Goal: Book appointment/travel/reservation

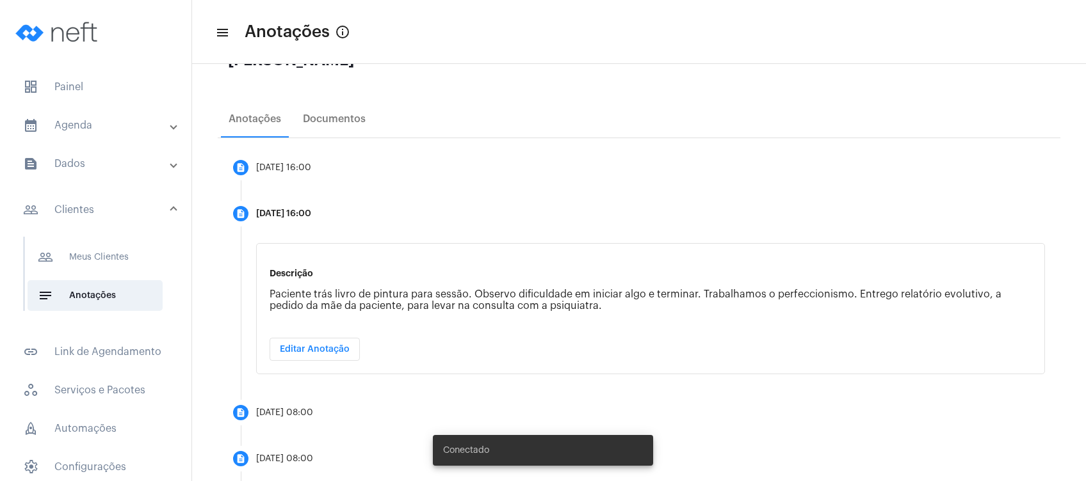
click at [90, 137] on mat-expansion-panel-header "calendar_month_outlined Agenda" at bounding box center [100, 125] width 184 height 31
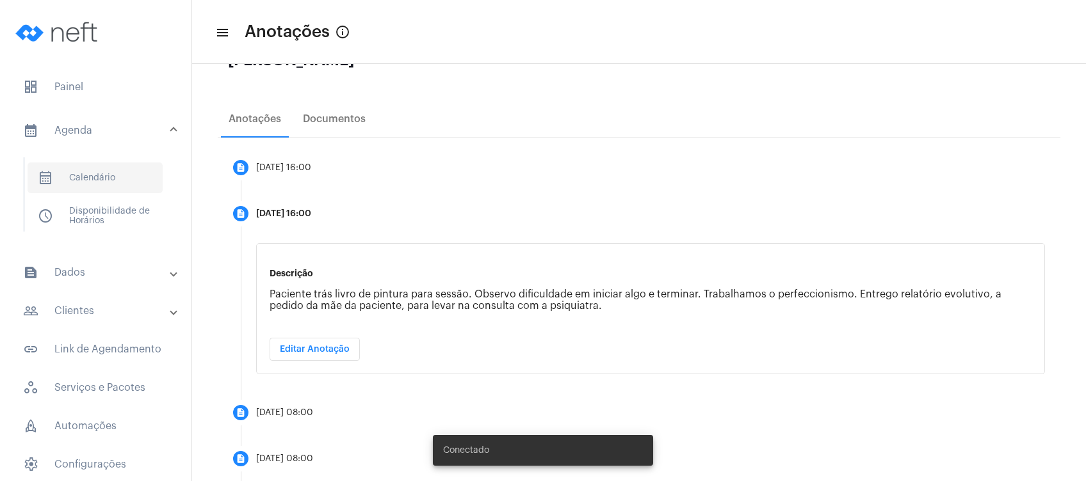
click at [77, 184] on span "calendar_month_outlined Calendário" at bounding box center [95, 178] width 135 height 31
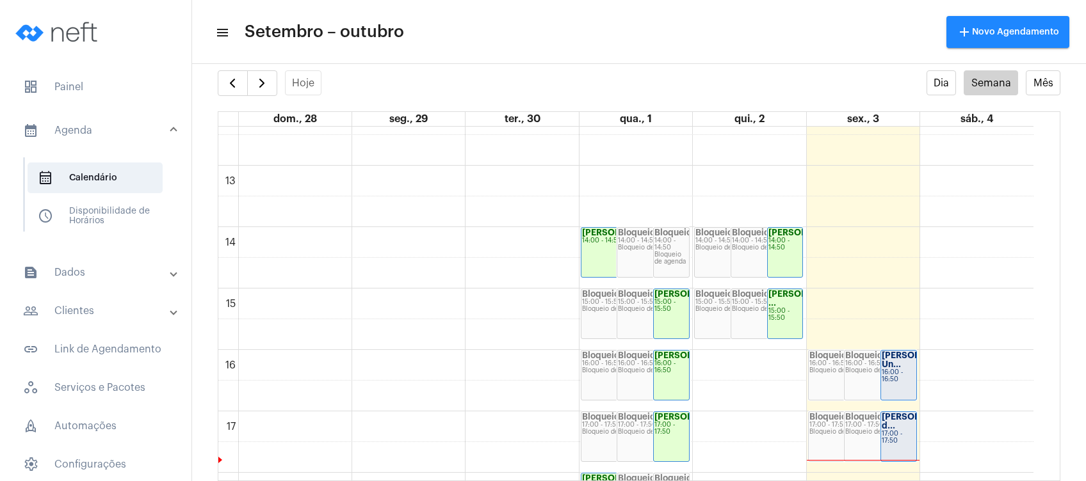
scroll to position [711, 0]
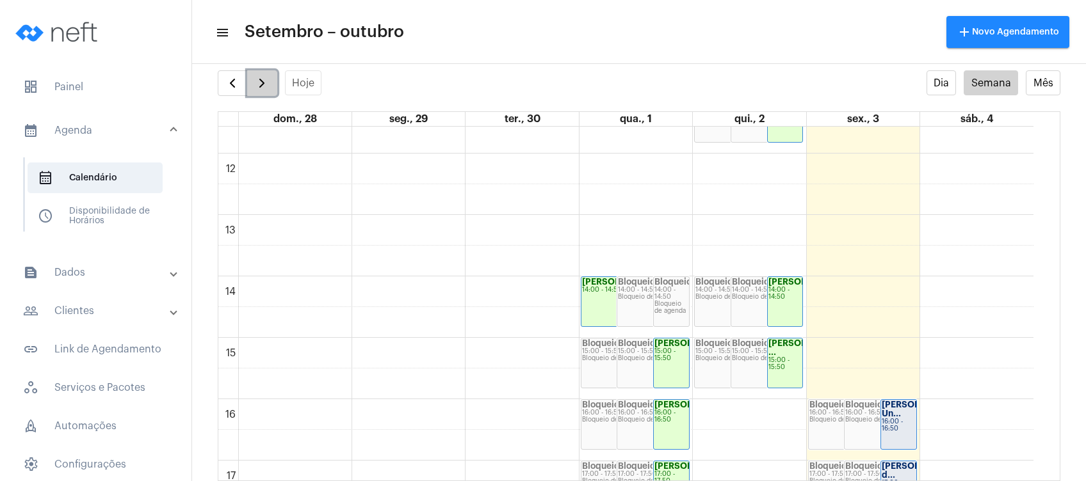
click at [267, 76] on span "button" at bounding box center [261, 83] width 15 height 15
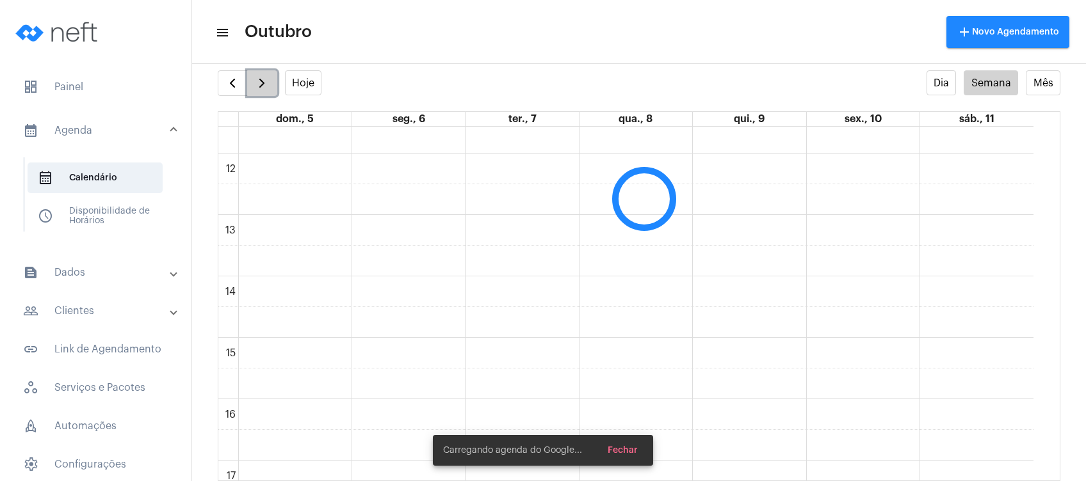
scroll to position [369, 0]
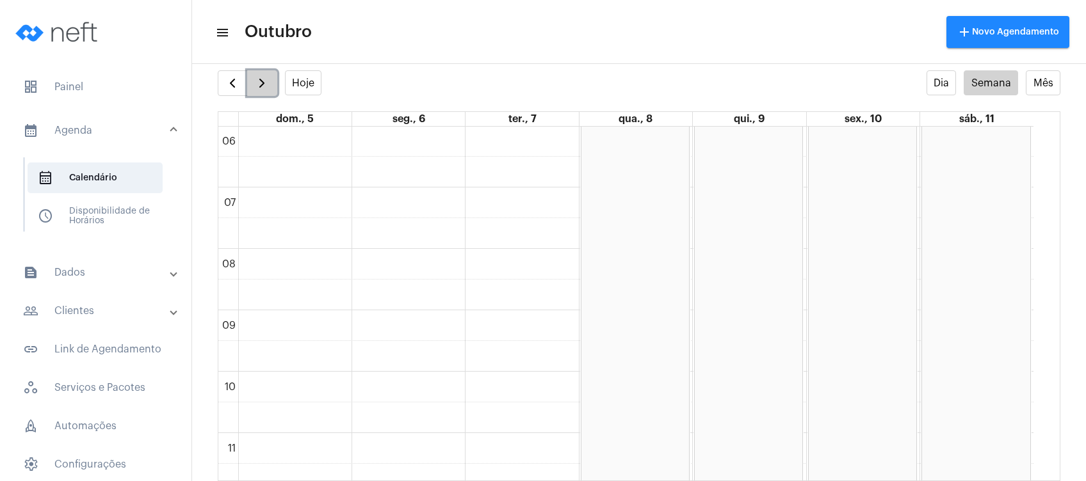
click at [261, 86] on span "button" at bounding box center [261, 83] width 15 height 15
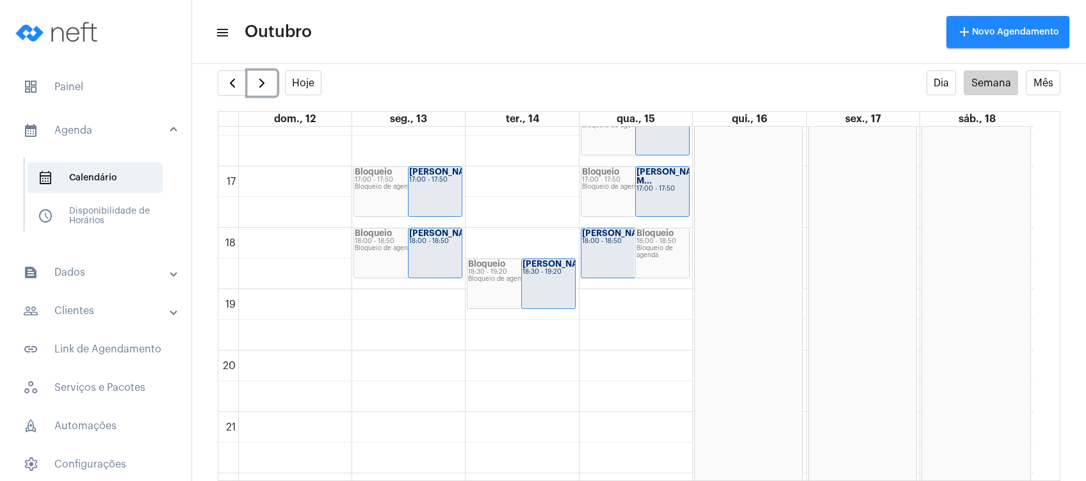
scroll to position [967, 0]
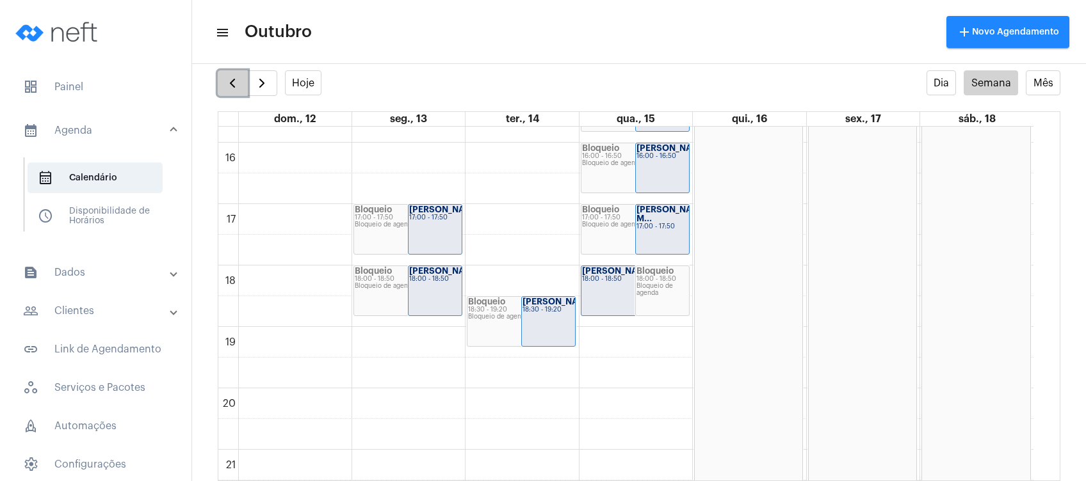
click at [241, 75] on button "button" at bounding box center [233, 83] width 30 height 26
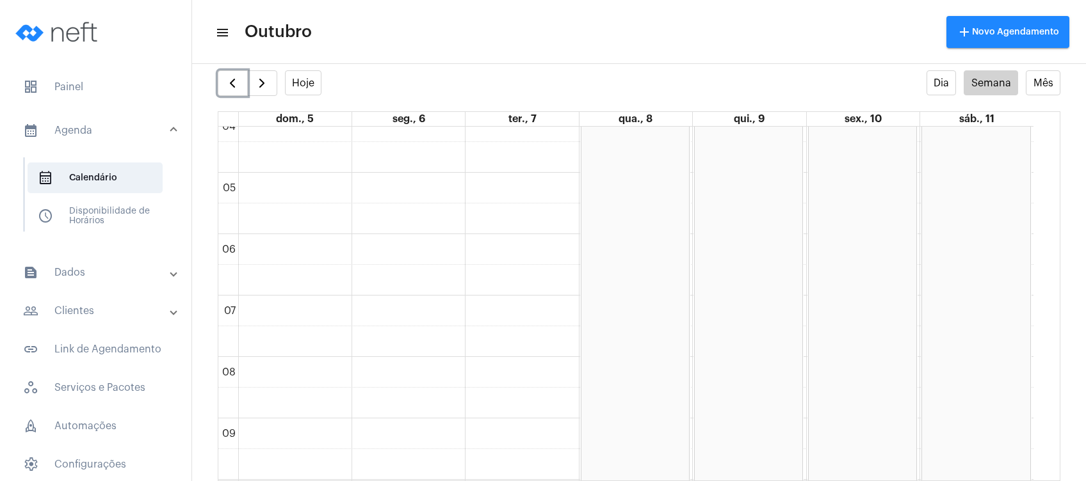
scroll to position [284, 0]
click at [261, 89] on span "button" at bounding box center [261, 83] width 15 height 15
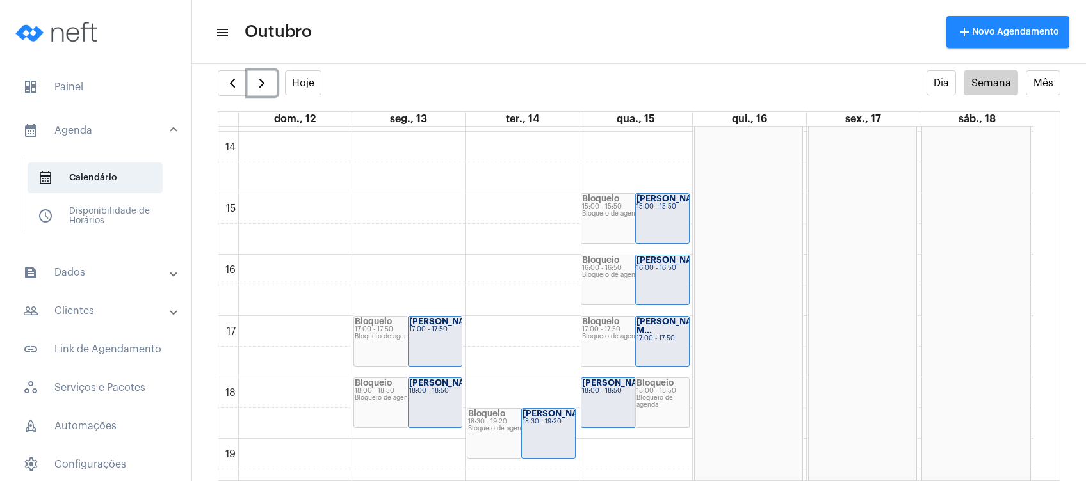
scroll to position [882, 0]
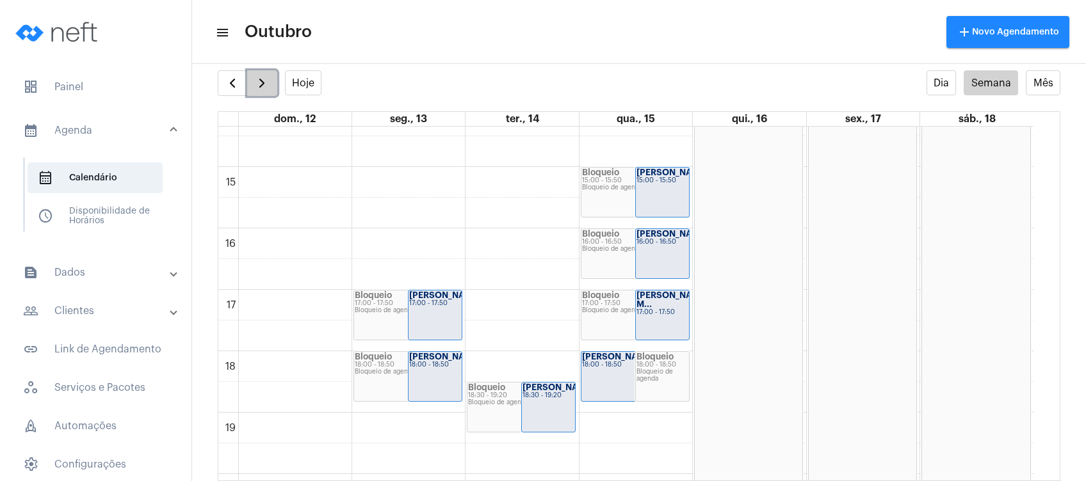
click at [264, 81] on span "button" at bounding box center [261, 83] width 15 height 15
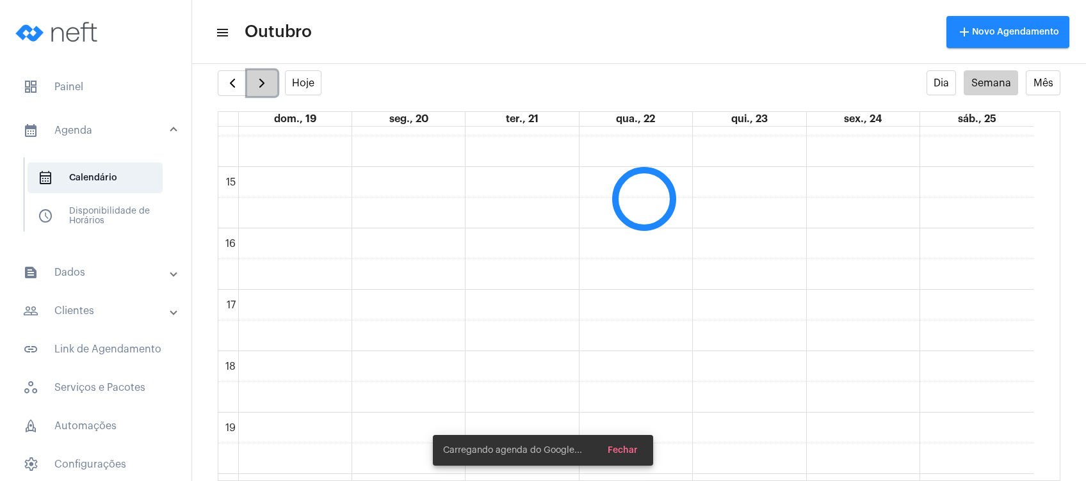
scroll to position [369, 0]
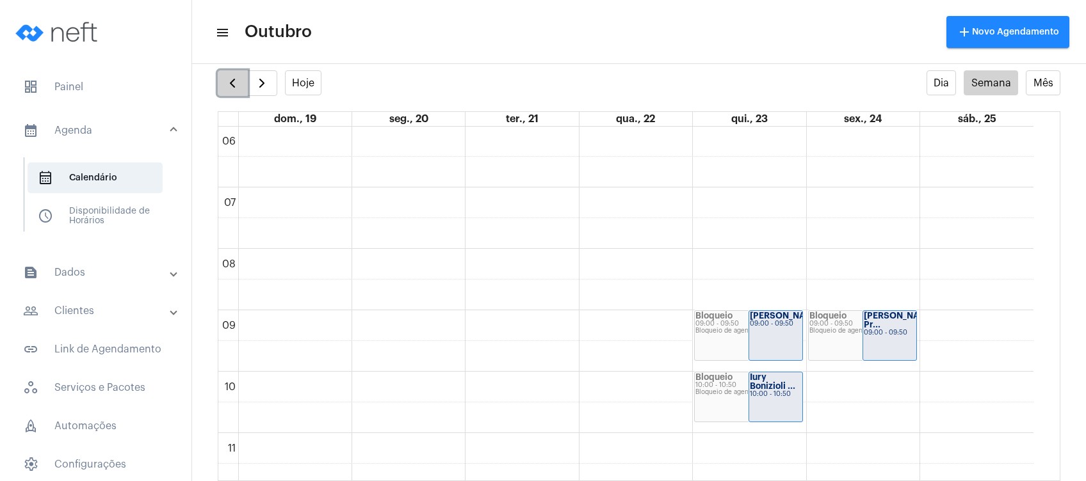
click at [226, 84] on span "button" at bounding box center [232, 83] width 15 height 15
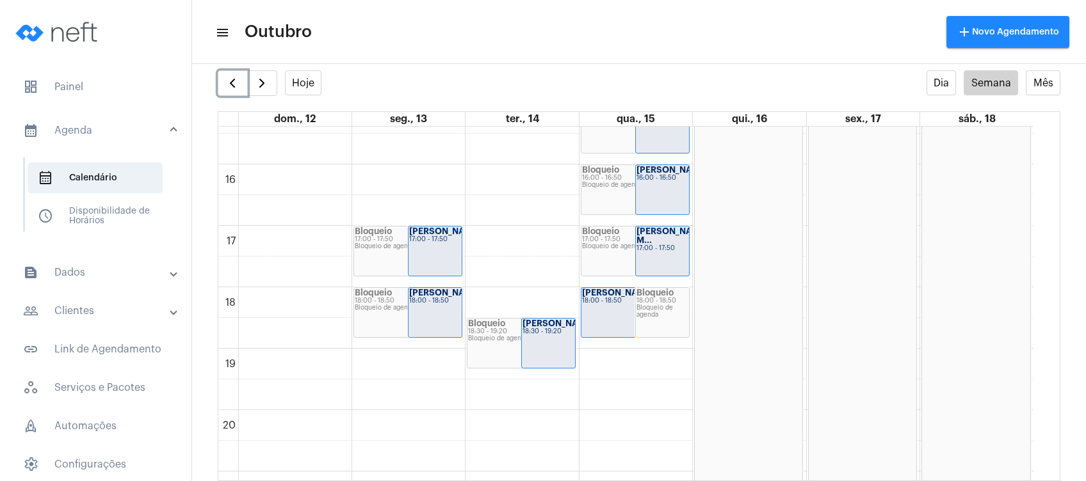
scroll to position [967, 0]
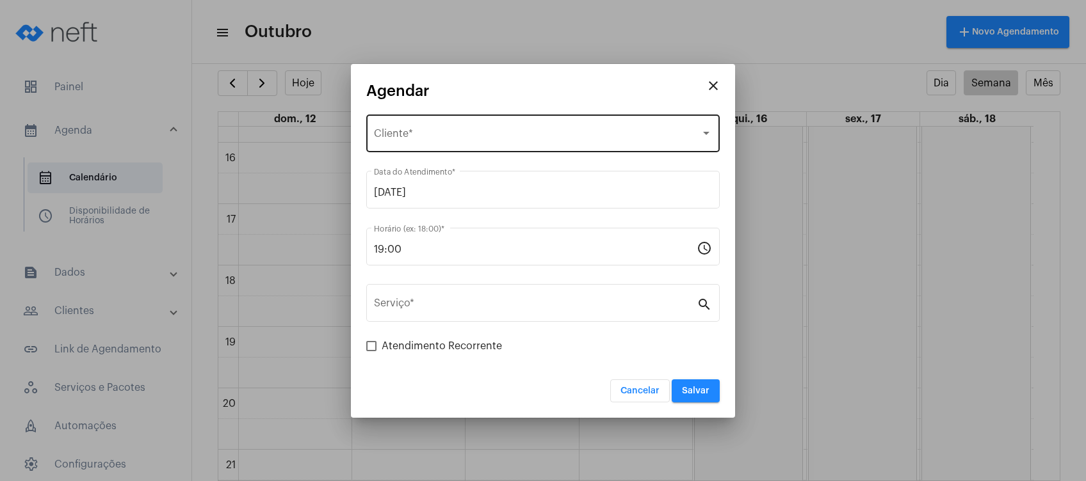
click at [460, 131] on span "Selecione o Cliente" at bounding box center [537, 137] width 327 height 12
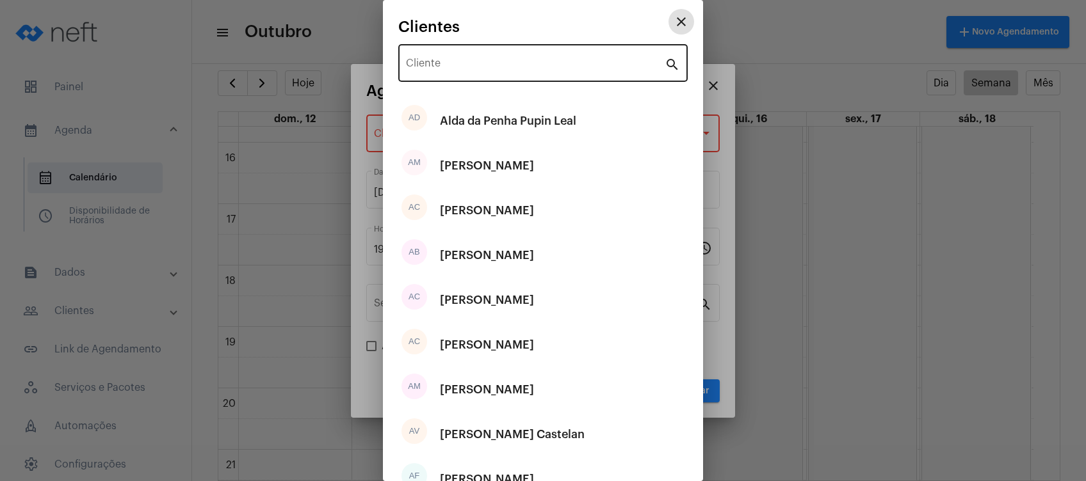
click at [516, 65] on input "Cliente" at bounding box center [535, 66] width 259 height 12
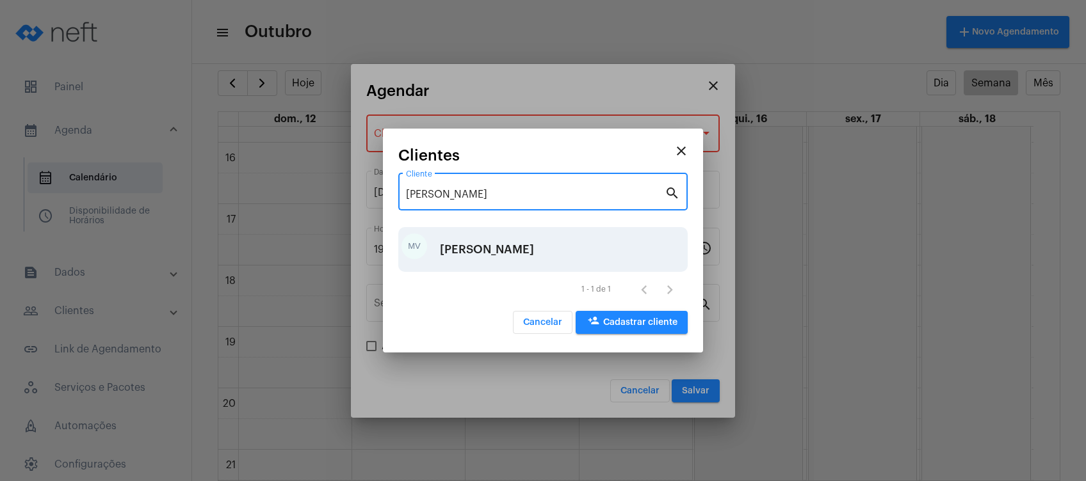
type input "[PERSON_NAME]"
click at [512, 250] on div "[PERSON_NAME]" at bounding box center [487, 249] width 94 height 38
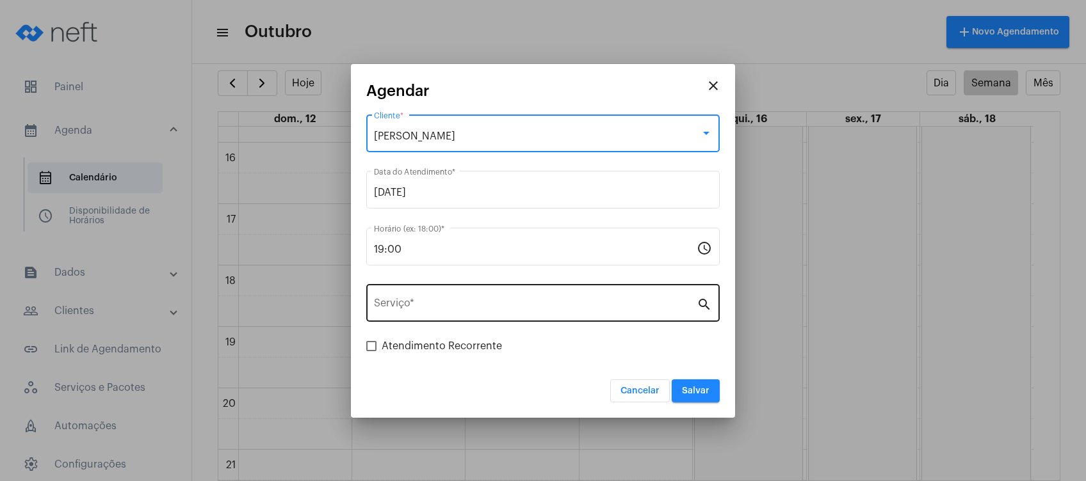
click at [500, 292] on div "Serviço *" at bounding box center [535, 302] width 323 height 40
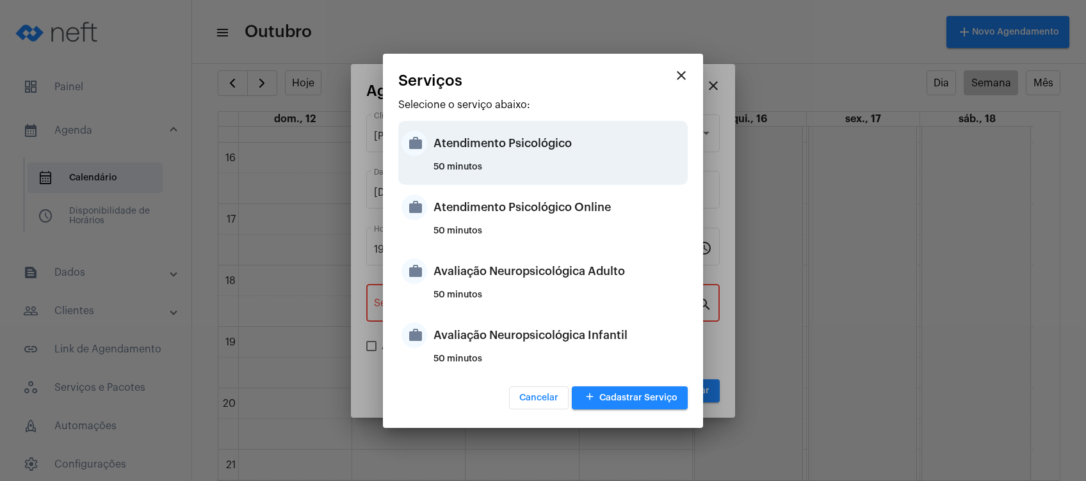
click at [578, 154] on div "Atendimento Psicológico" at bounding box center [558, 143] width 251 height 38
type input "Atendimento Psicológico"
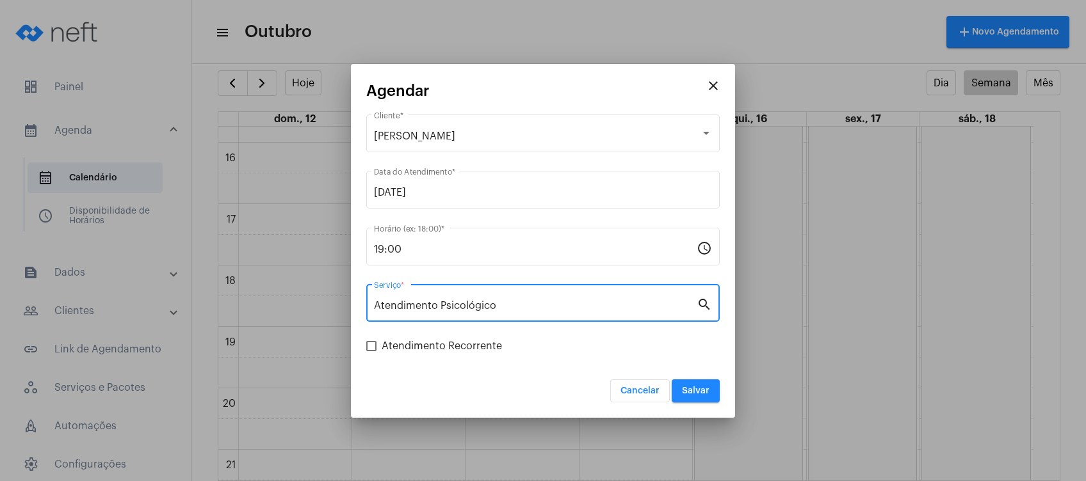
click at [703, 389] on span "Salvar" at bounding box center [696, 391] width 28 height 9
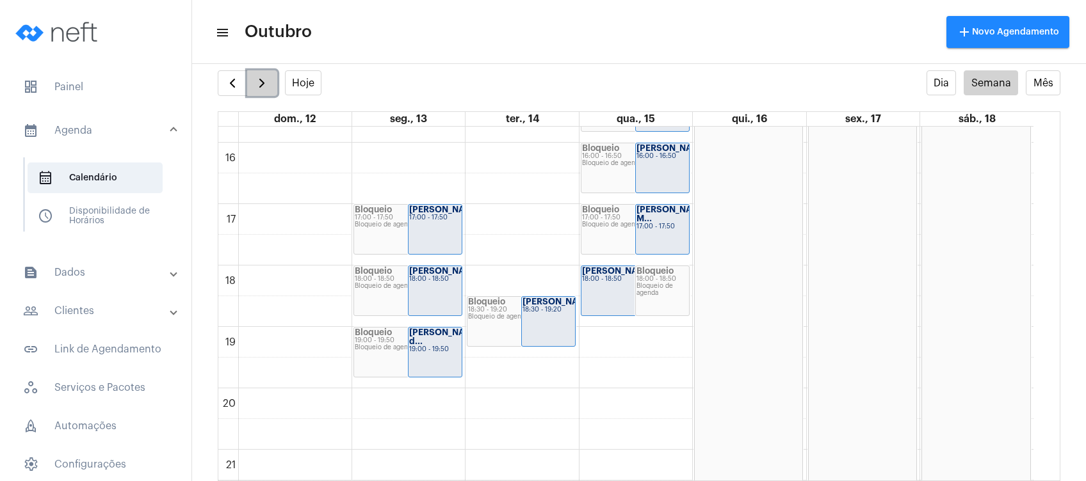
click at [263, 84] on span "button" at bounding box center [261, 83] width 15 height 15
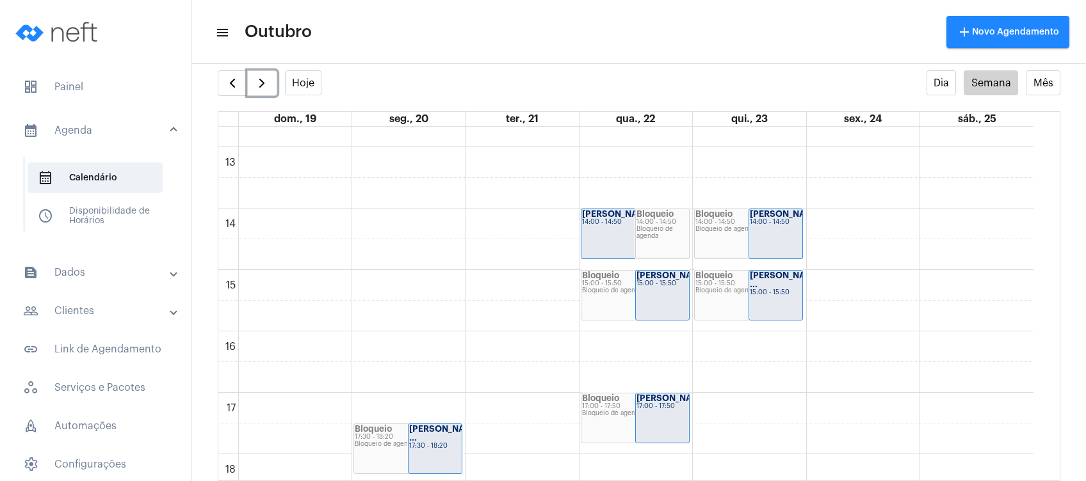
scroll to position [864, 0]
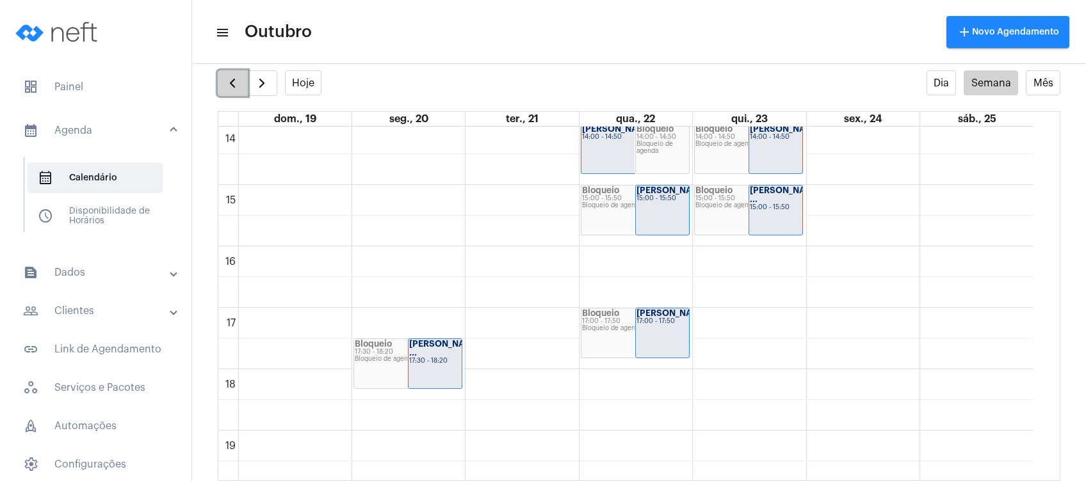
click at [227, 76] on span "button" at bounding box center [232, 83] width 15 height 15
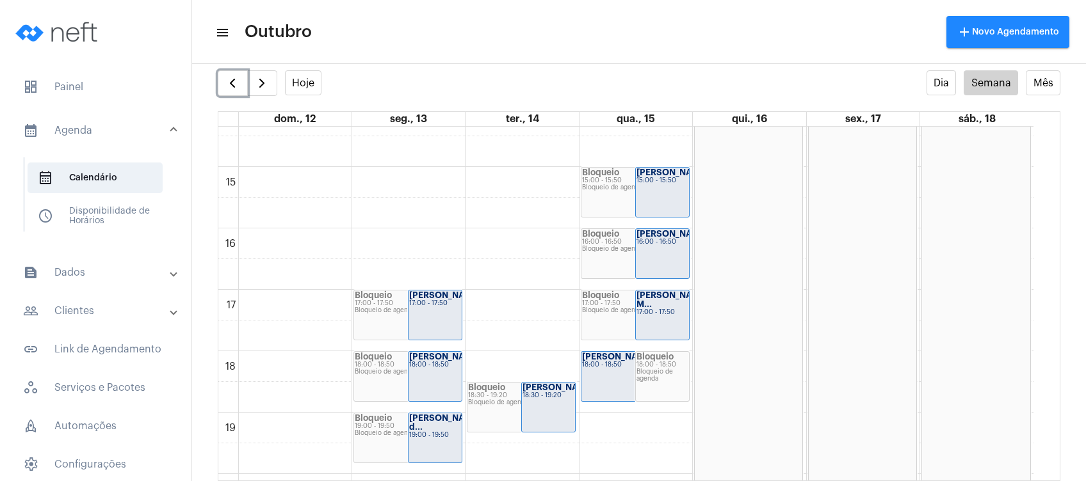
scroll to position [967, 0]
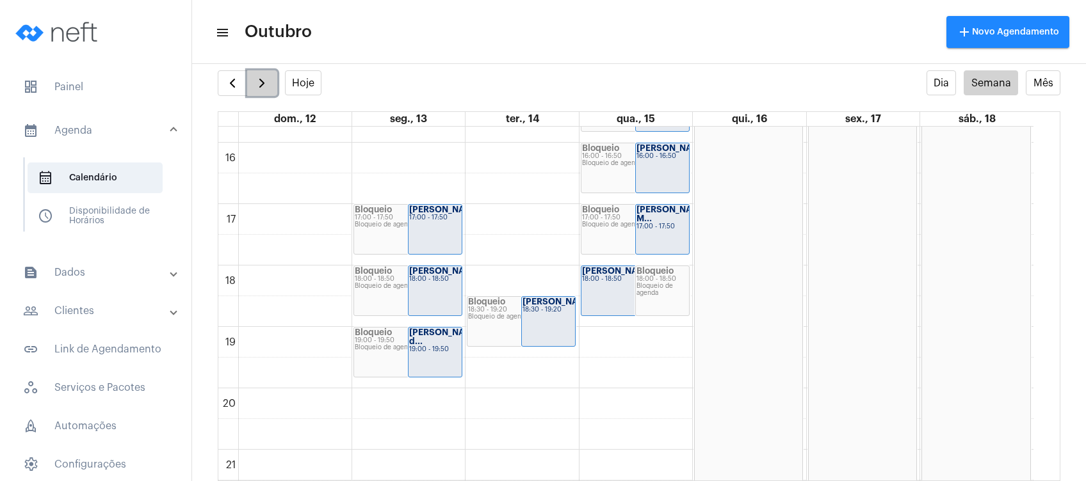
click at [257, 92] on button "button" at bounding box center [262, 83] width 30 height 26
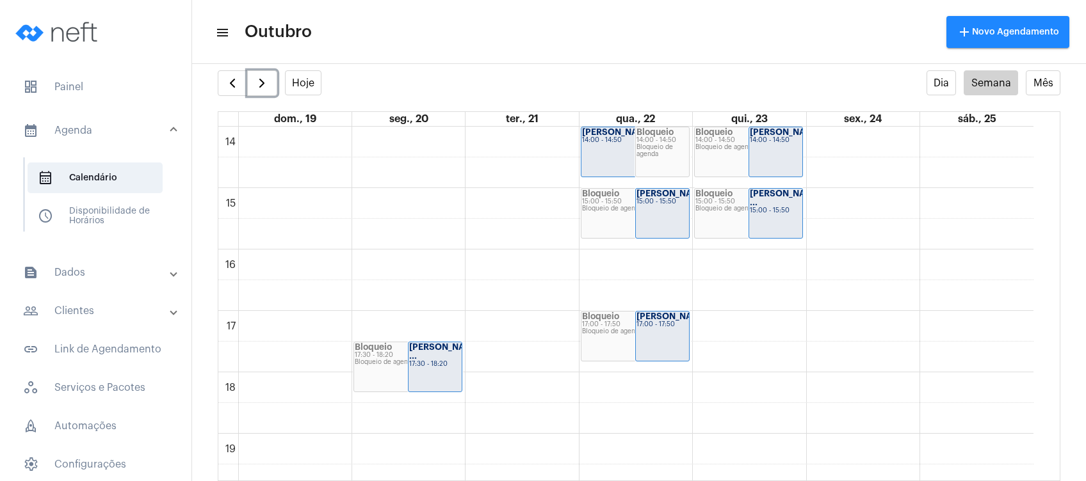
scroll to position [967, 0]
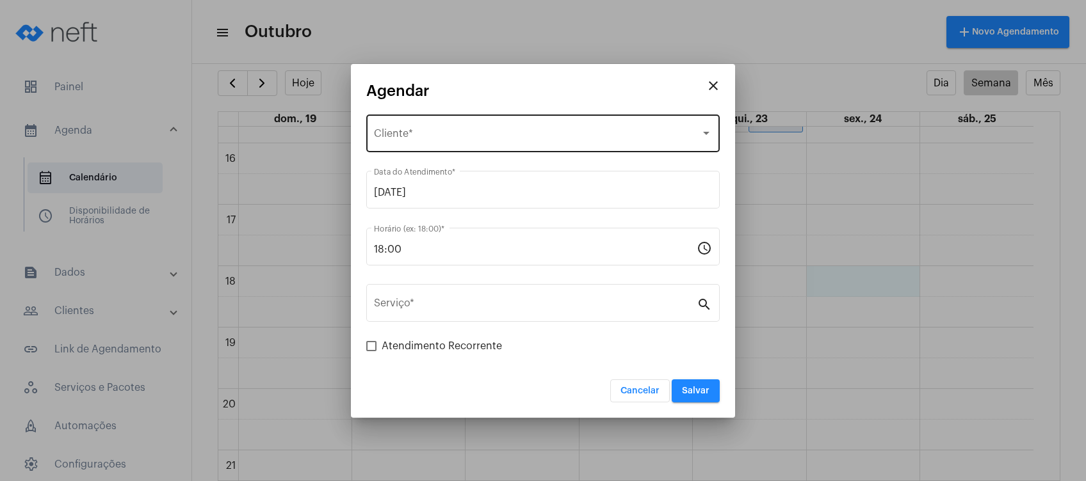
click at [532, 122] on div "Selecione o Cliente Cliente *" at bounding box center [543, 132] width 338 height 40
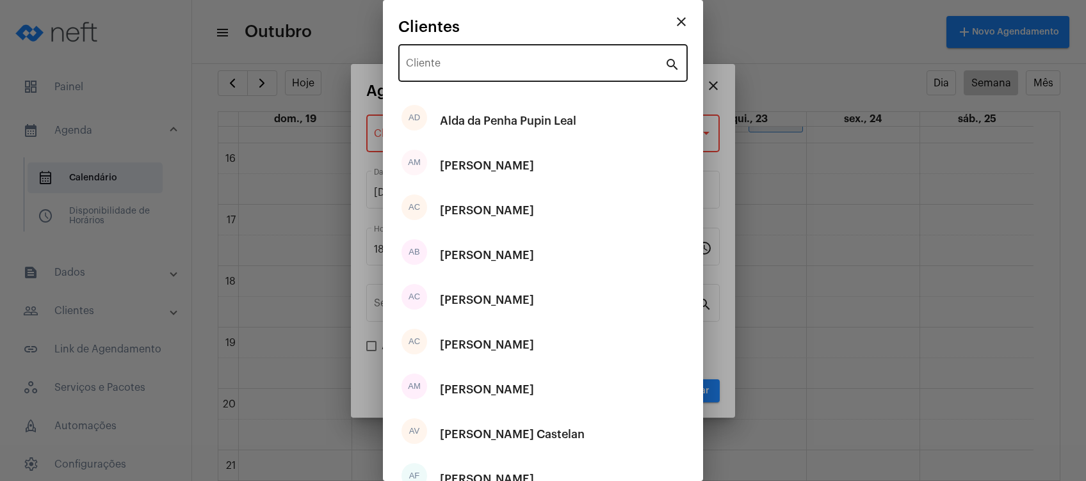
click at [531, 74] on div "Cliente" at bounding box center [535, 62] width 259 height 40
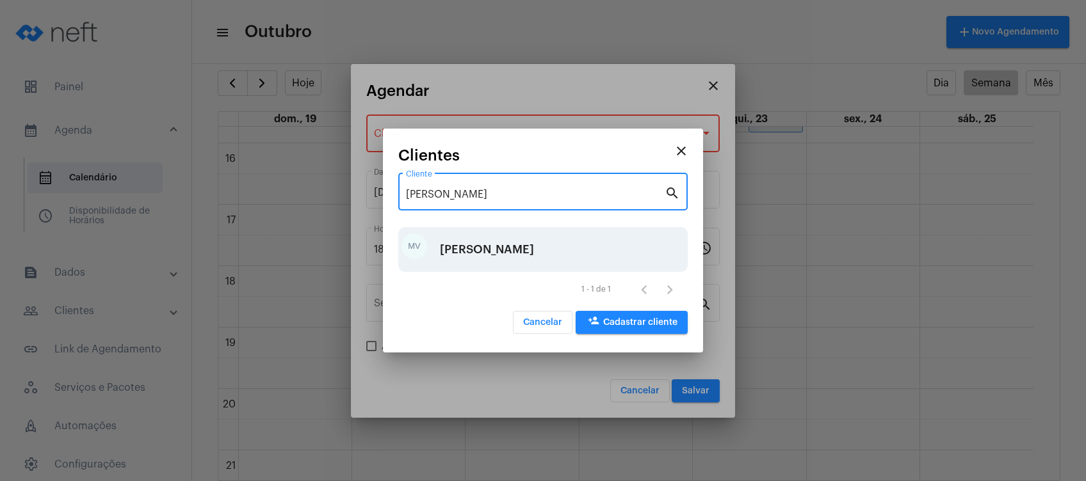
type input "[PERSON_NAME]"
click at [519, 248] on div "[PERSON_NAME]" at bounding box center [487, 249] width 94 height 38
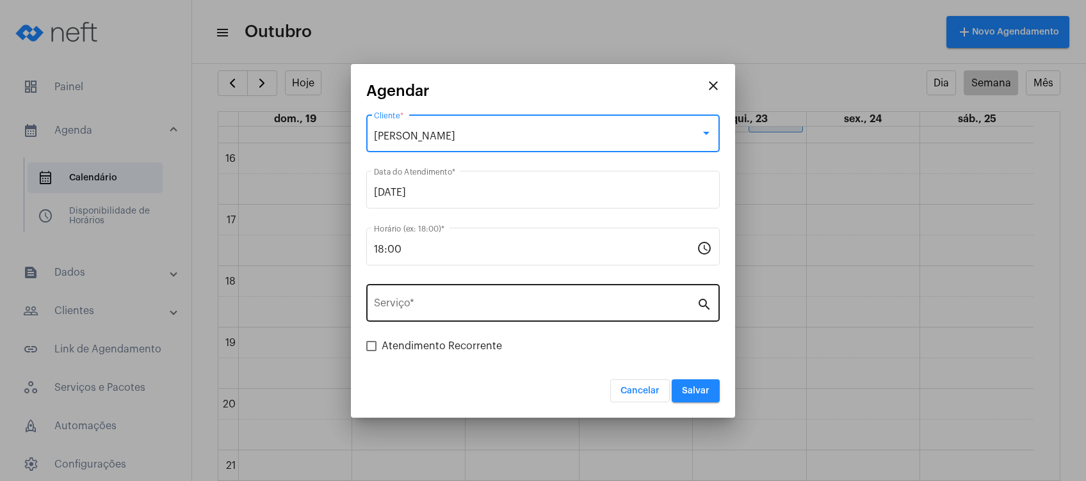
click at [474, 300] on div "Serviço *" at bounding box center [535, 302] width 323 height 40
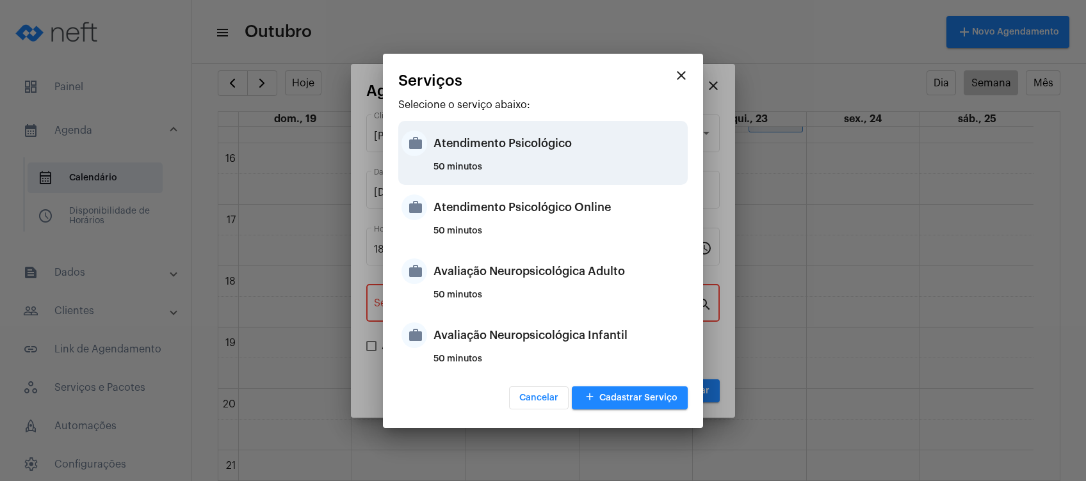
click at [553, 159] on div "Atendimento Psicológico" at bounding box center [558, 143] width 251 height 38
type input "Atendimento Psicológico"
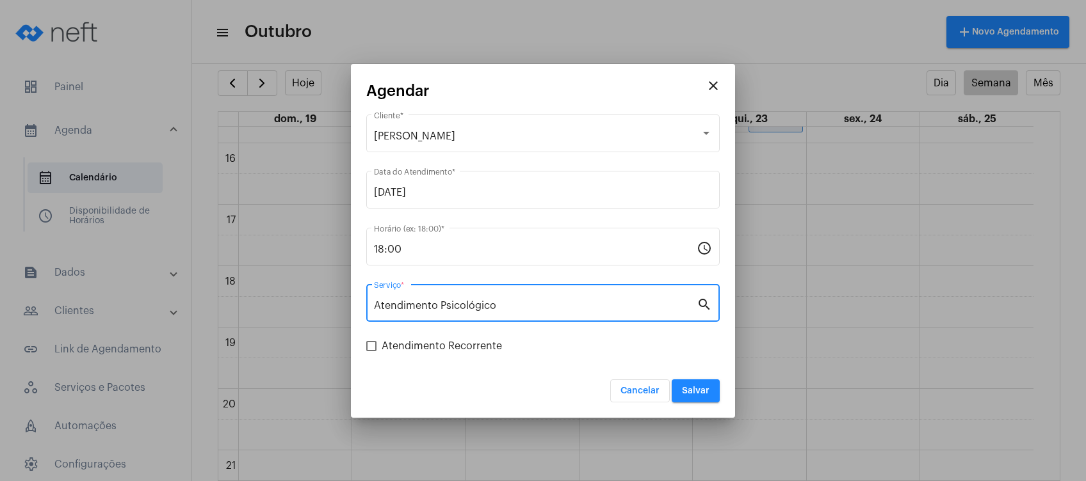
click at [560, 270] on div "18:00 Horário (ex: 18:00) * schedule" at bounding box center [542, 254] width 353 height 52
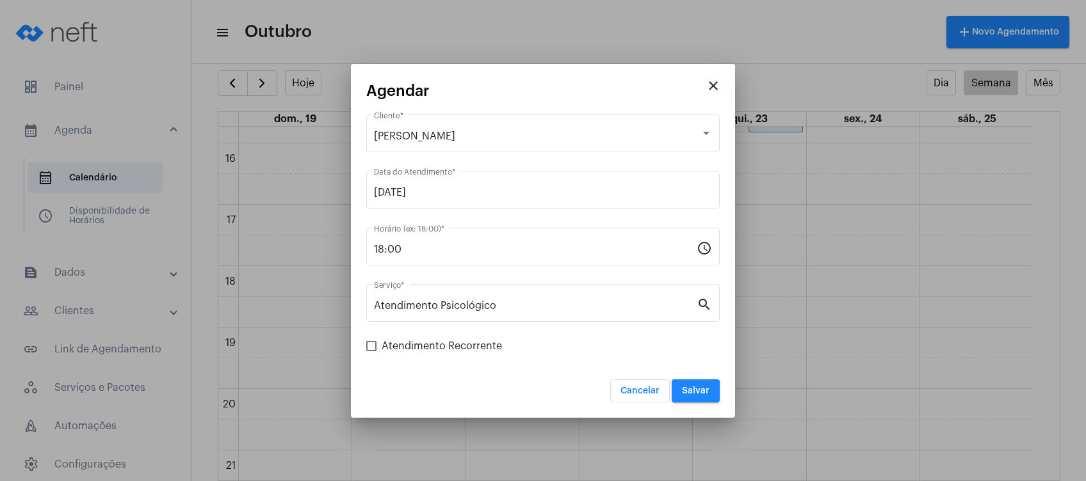
click at [712, 87] on mat-icon "close" at bounding box center [713, 85] width 15 height 15
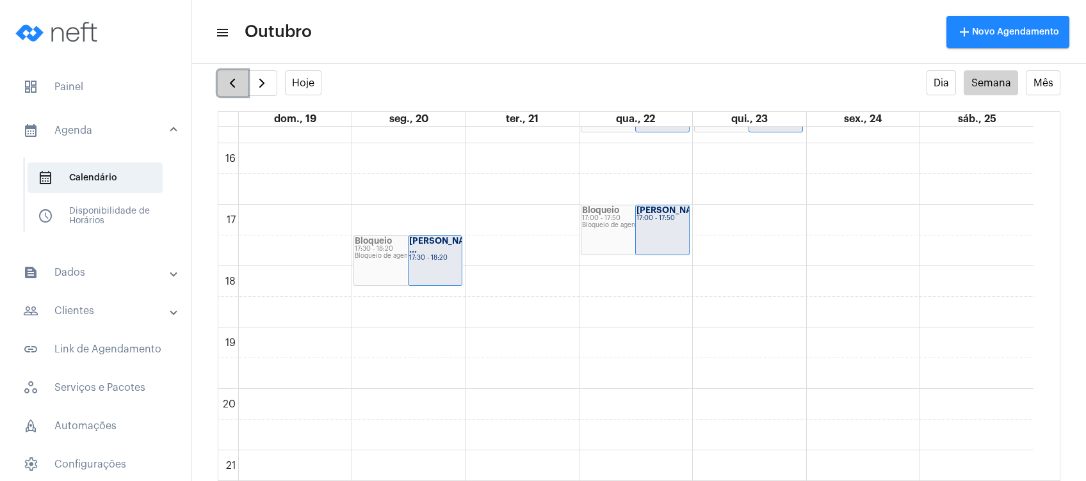
click at [233, 81] on span "button" at bounding box center [232, 83] width 15 height 15
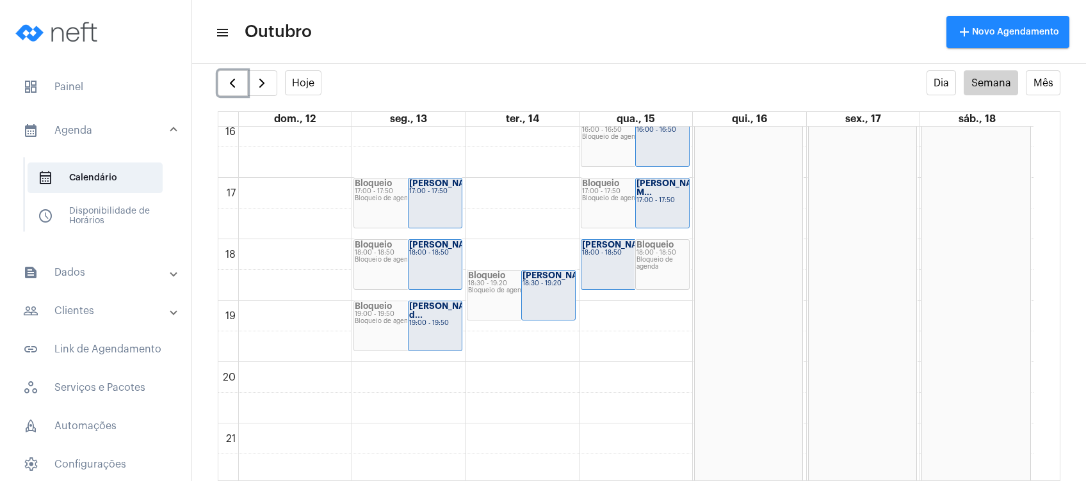
scroll to position [1053, 0]
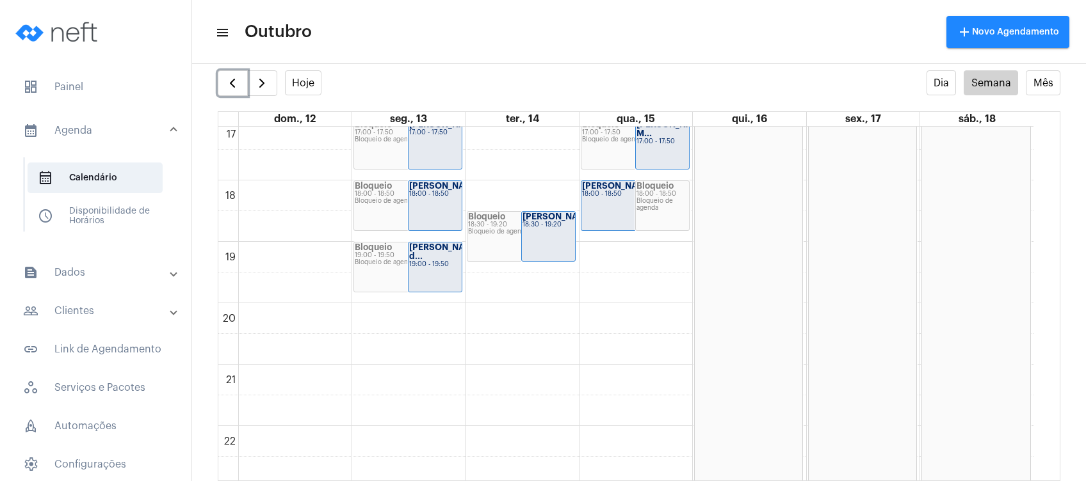
click at [438, 259] on strong "[PERSON_NAME] d..." at bounding box center [445, 251] width 72 height 17
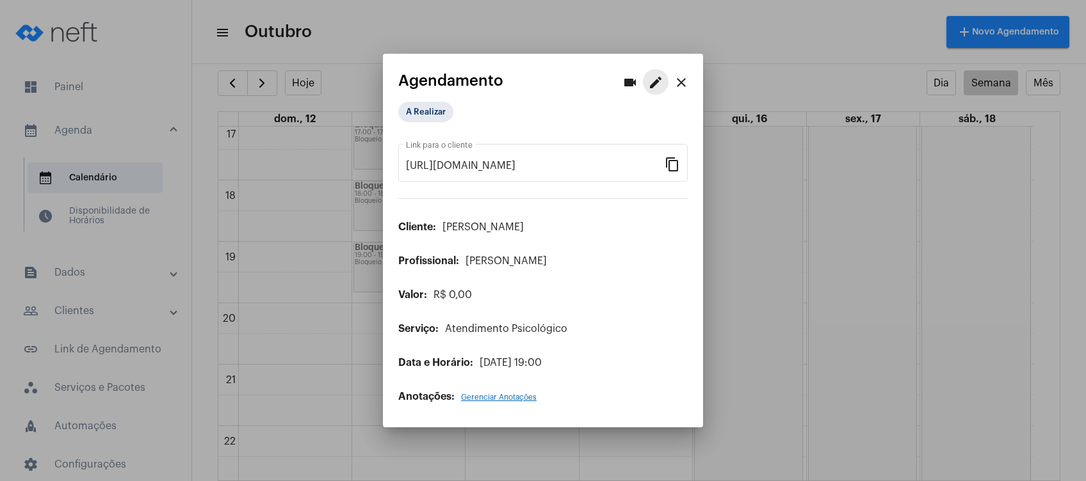
click at [660, 77] on mat-icon "edit" at bounding box center [655, 82] width 15 height 15
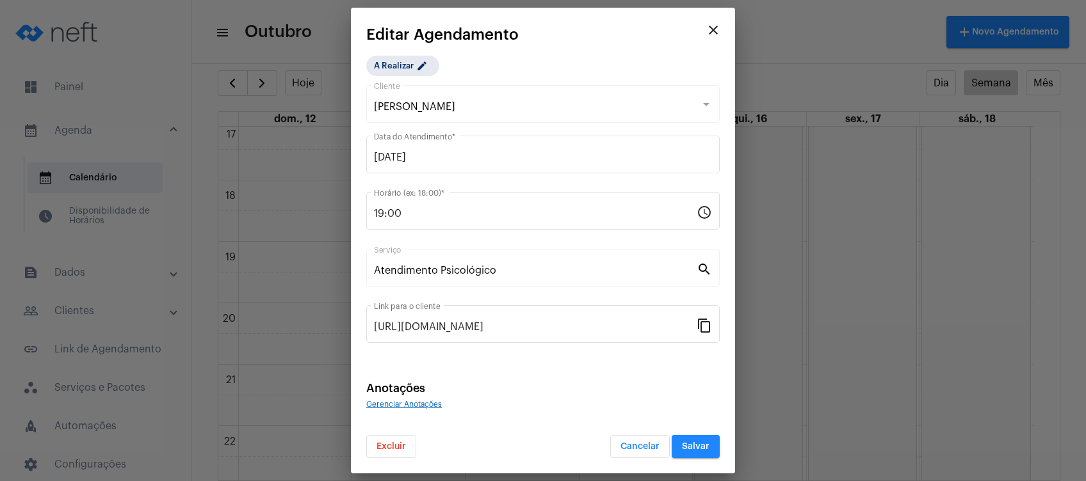
click at [602, 262] on div "Atendimento Psicológico Serviço" at bounding box center [535, 266] width 323 height 40
click at [382, 443] on span "Excluir" at bounding box center [390, 446] width 29 height 9
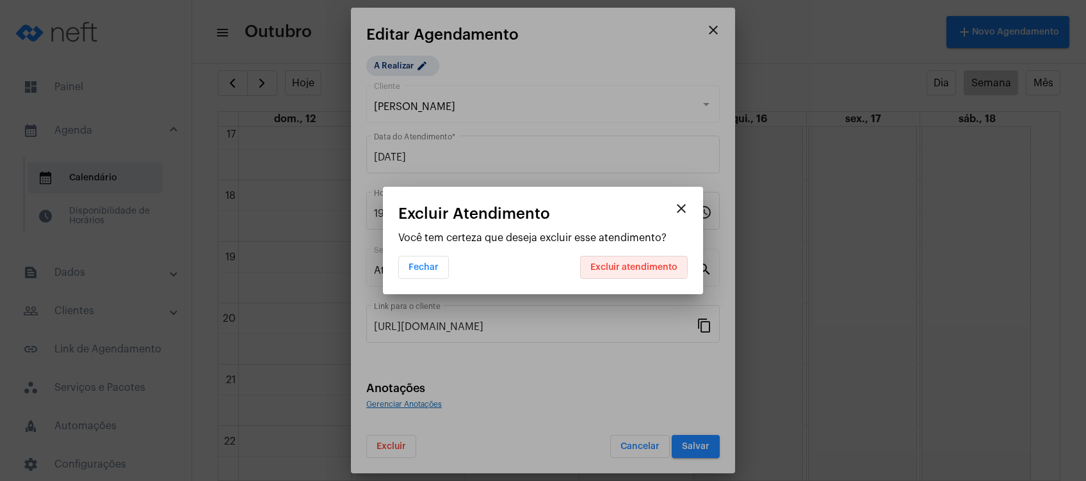
click at [630, 266] on span "Excluir atendimento" at bounding box center [633, 267] width 87 height 9
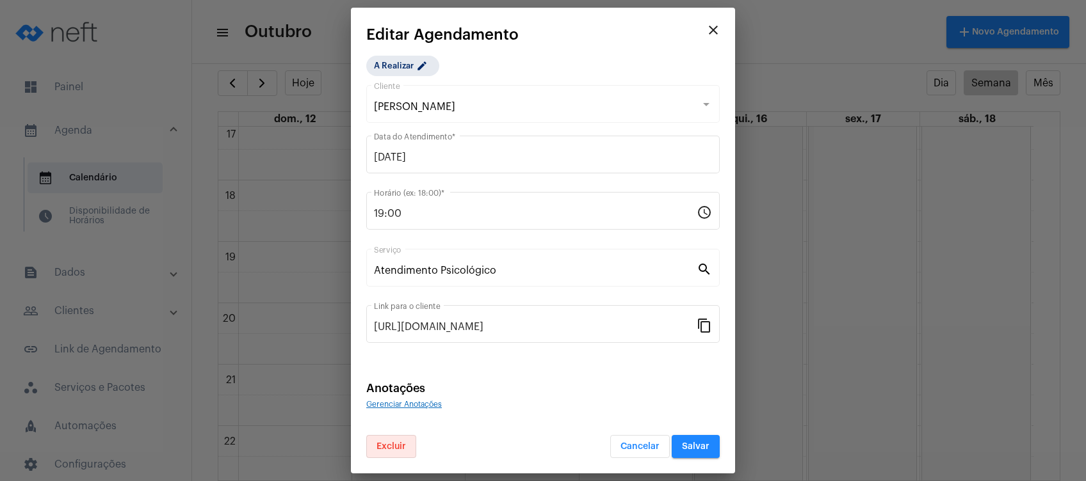
click at [716, 30] on mat-icon "close" at bounding box center [713, 29] width 15 height 15
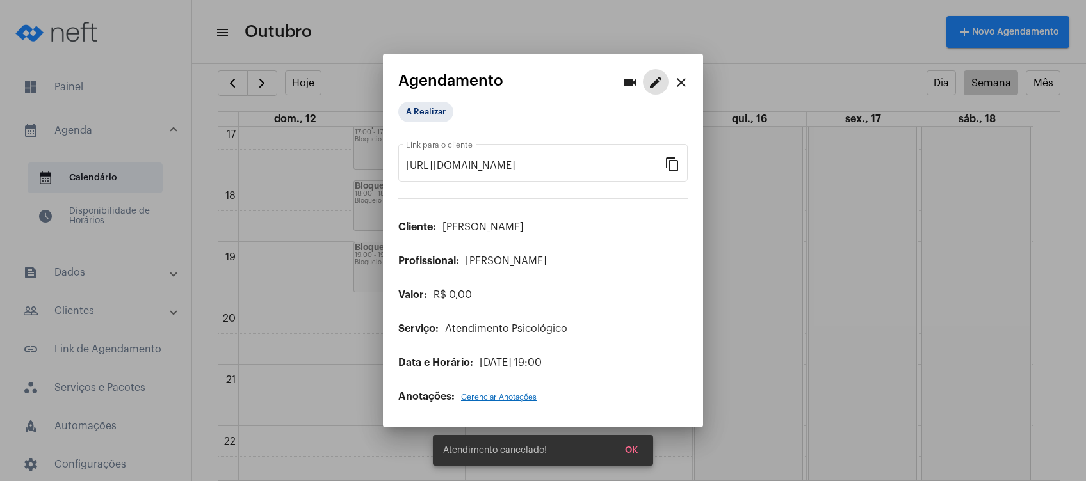
click at [684, 78] on mat-icon "close" at bounding box center [681, 82] width 15 height 15
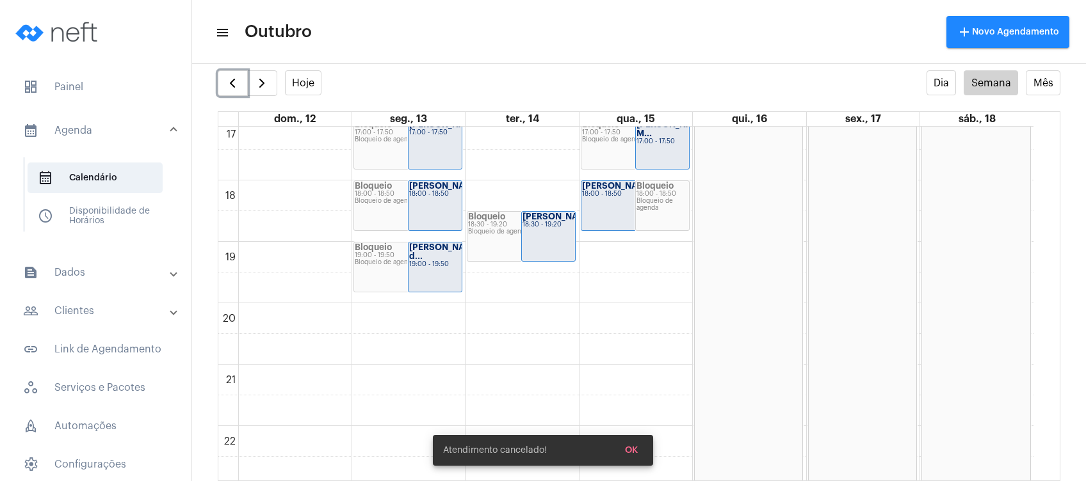
click at [428, 271] on div "[PERSON_NAME] d... 19:00 - 19:50" at bounding box center [434, 267] width 53 height 49
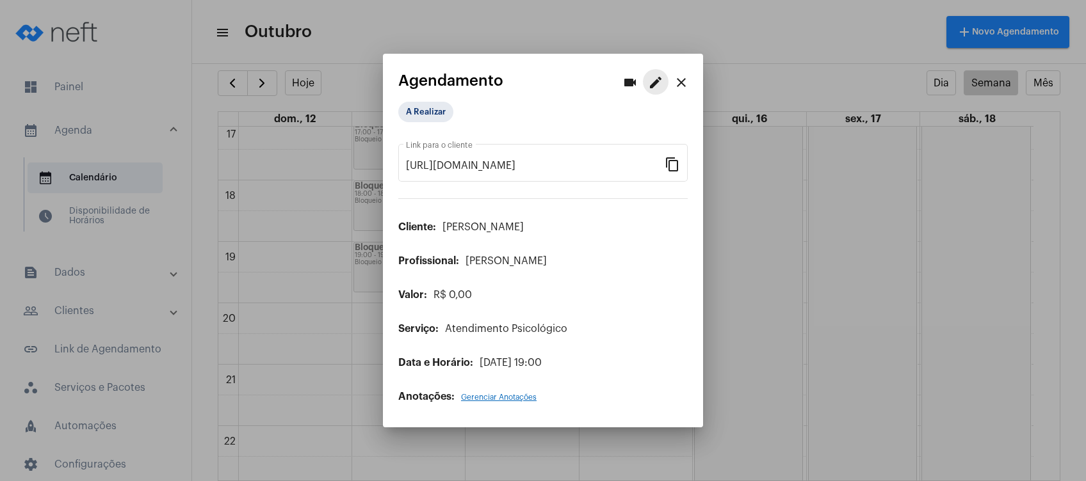
click at [656, 88] on mat-icon "edit" at bounding box center [655, 82] width 15 height 15
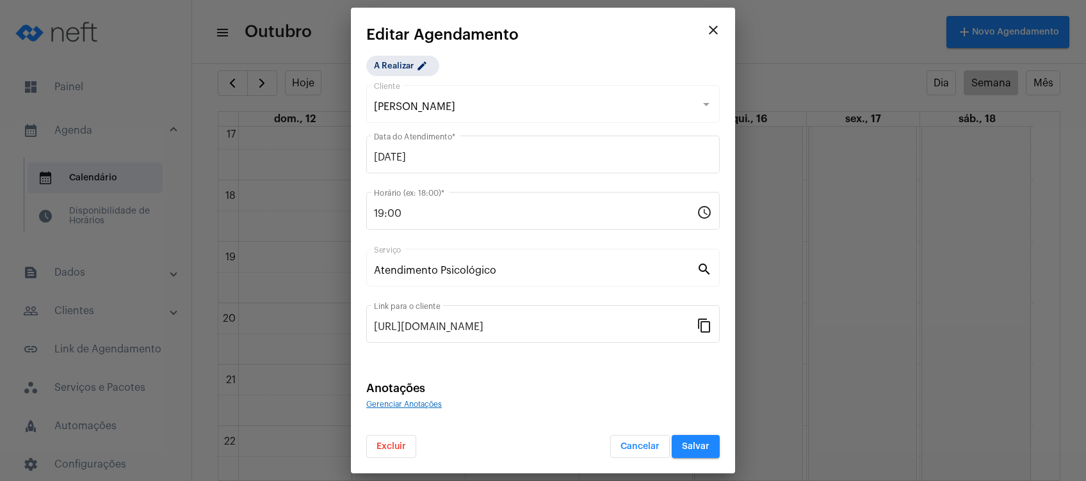
click at [377, 449] on span "Excluir" at bounding box center [390, 446] width 29 height 9
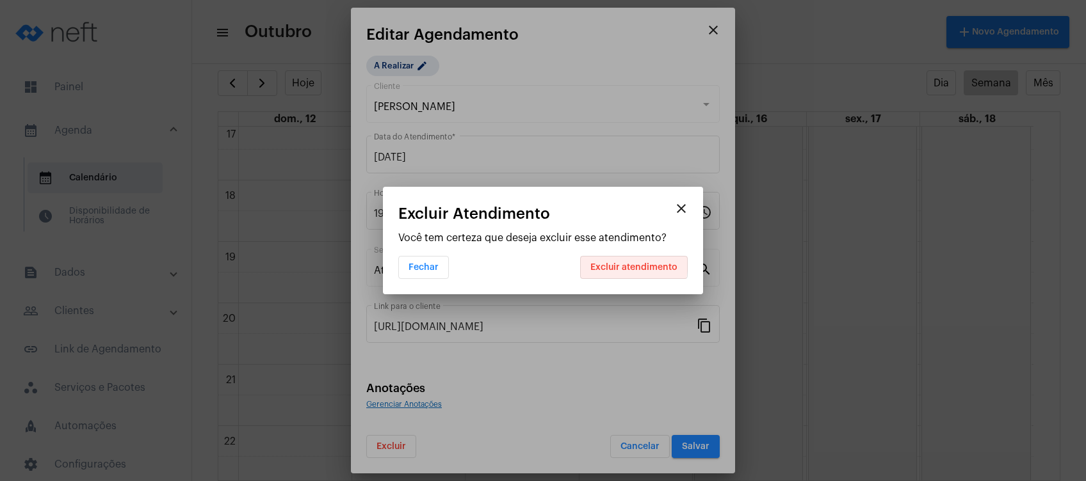
click at [615, 262] on button "Excluir atendimento" at bounding box center [634, 267] width 108 height 23
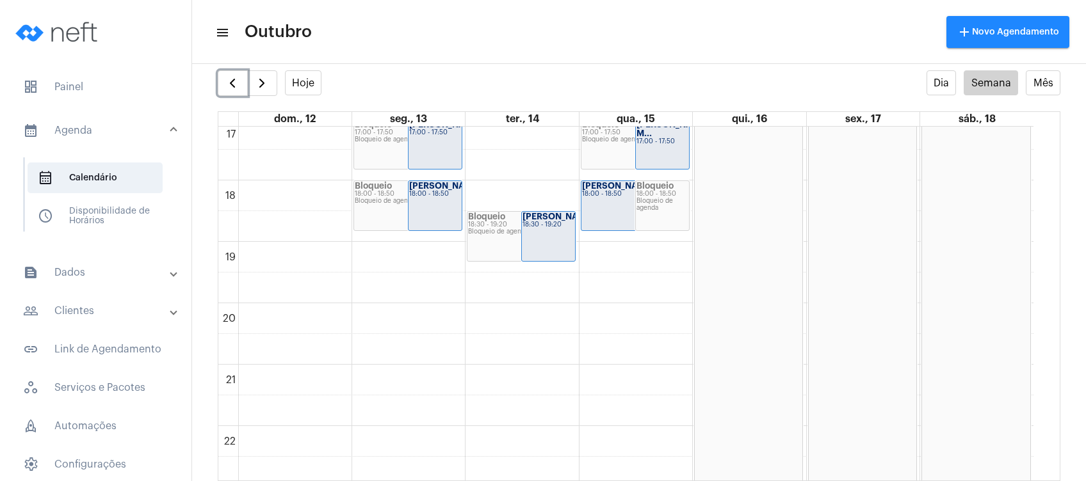
scroll to position [967, 0]
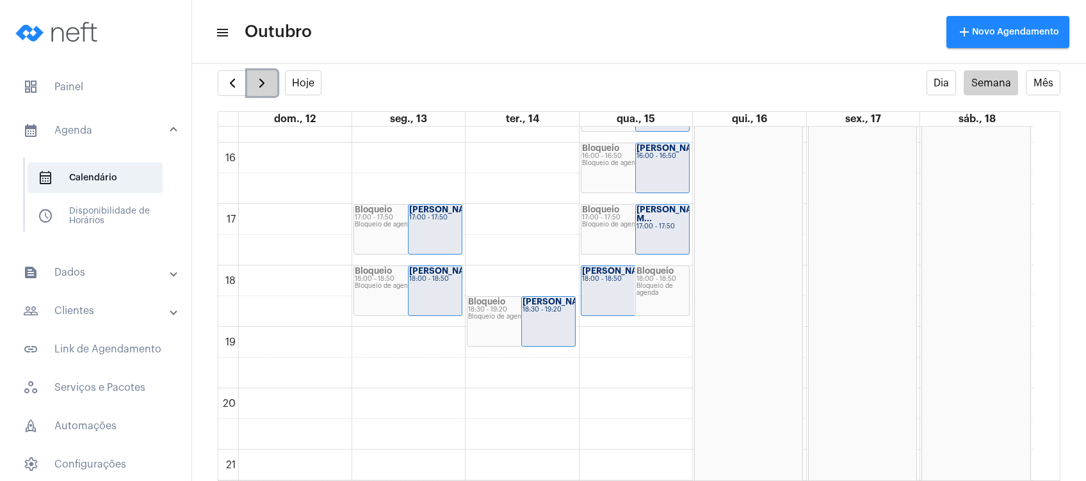
click at [266, 76] on span "button" at bounding box center [261, 83] width 15 height 15
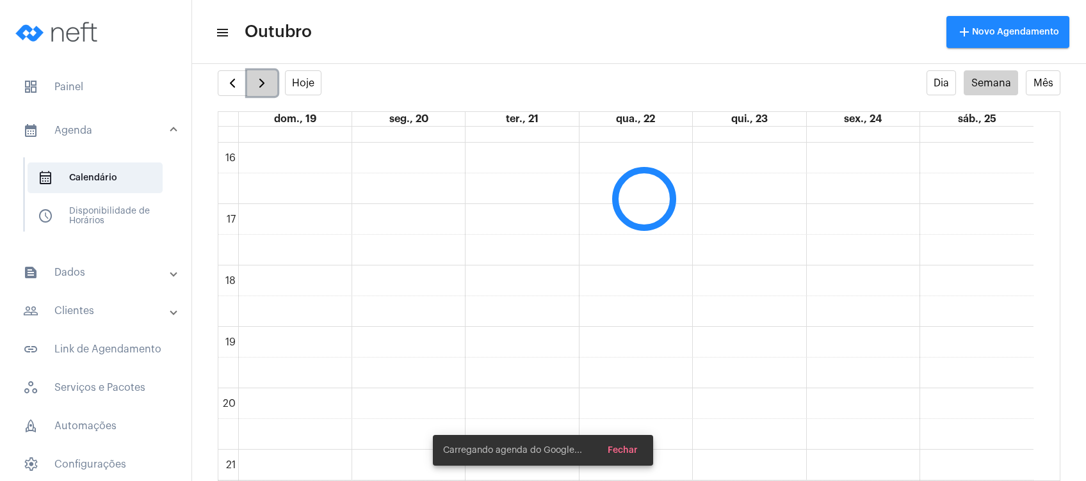
scroll to position [369, 0]
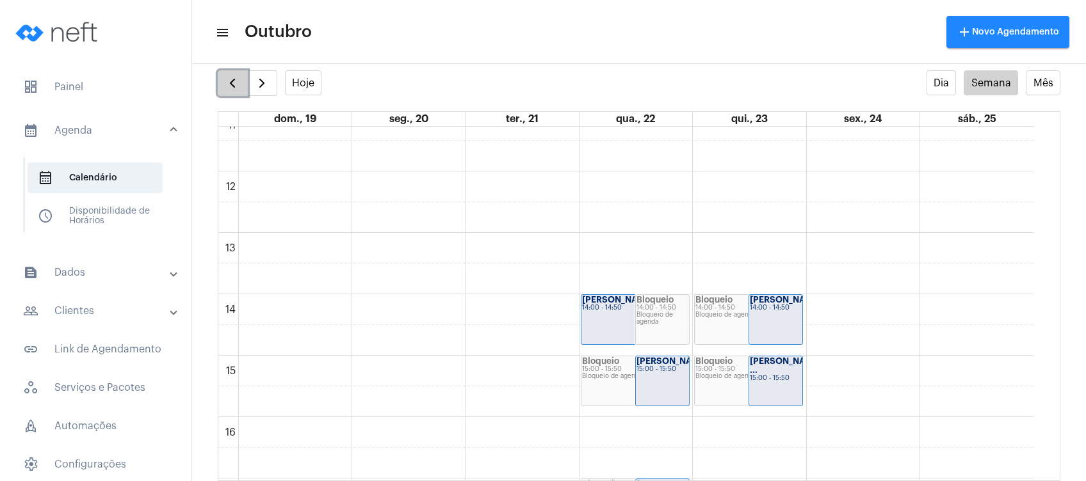
click at [229, 79] on span "button" at bounding box center [232, 83] width 15 height 15
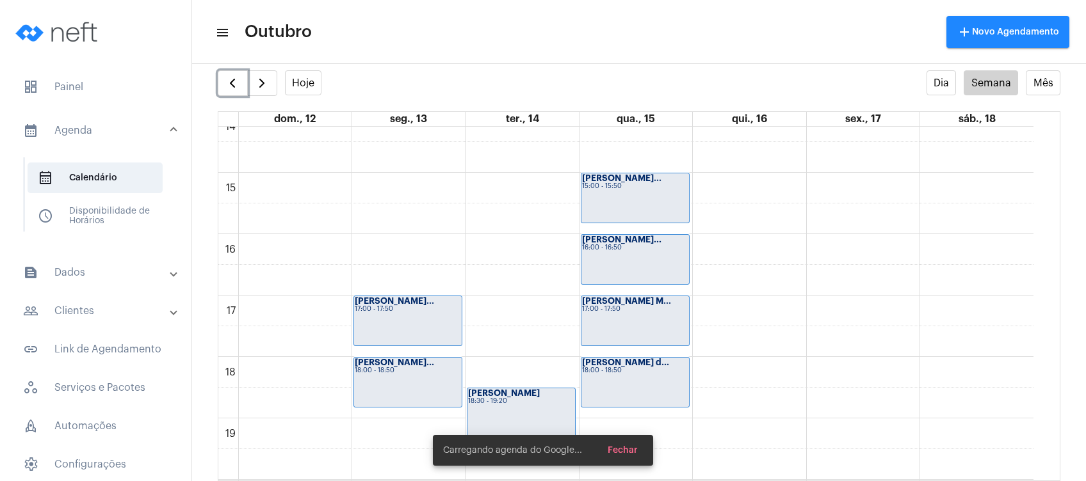
scroll to position [967, 0]
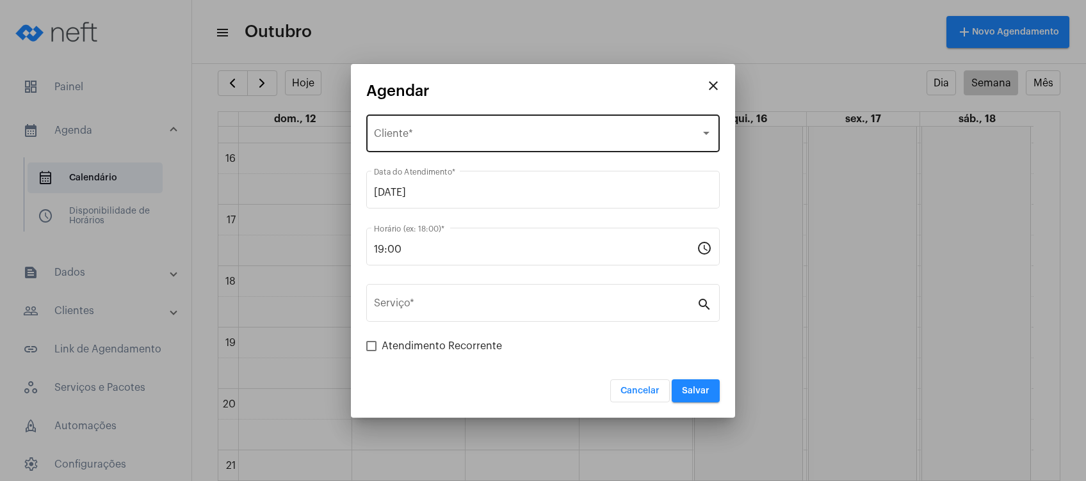
click at [410, 131] on span "Selecione o Cliente" at bounding box center [537, 137] width 327 height 12
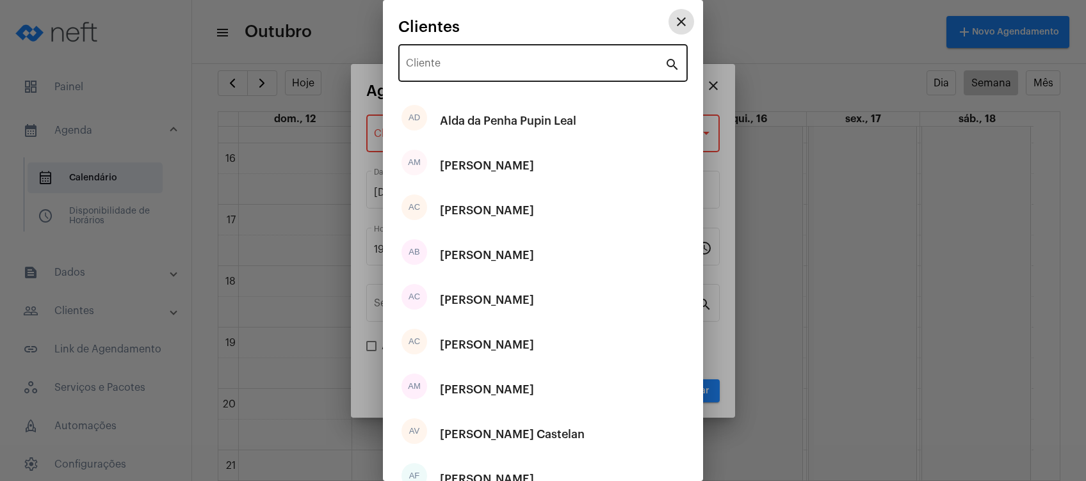
click at [487, 63] on input "Cliente" at bounding box center [535, 66] width 259 height 12
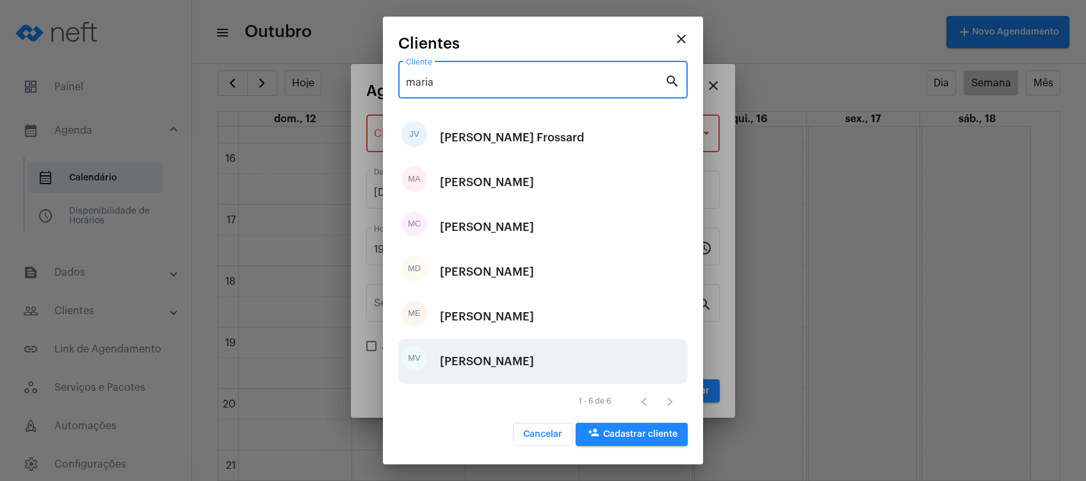
type input "maria"
click at [534, 350] on div "[PERSON_NAME]" at bounding box center [487, 362] width 94 height 38
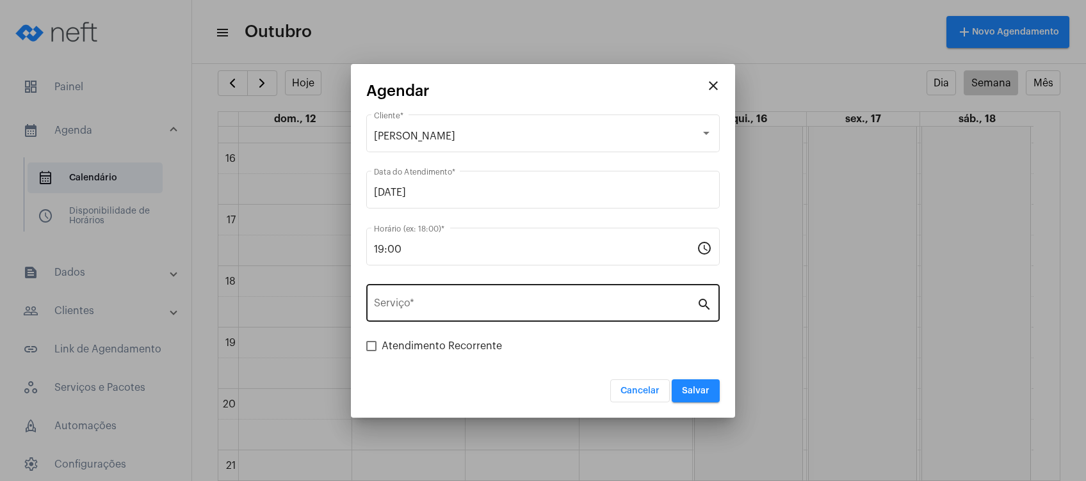
click at [483, 292] on div "Serviço *" at bounding box center [535, 302] width 323 height 40
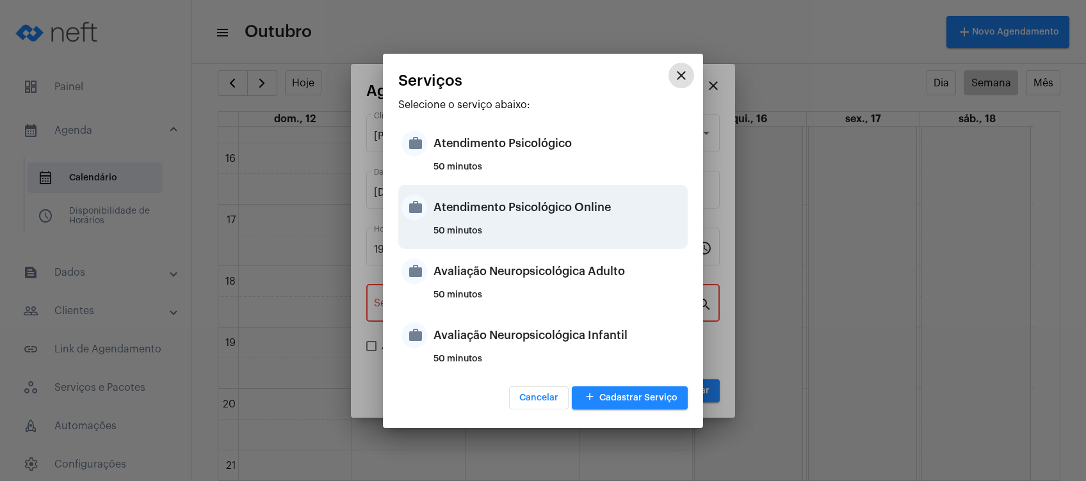
click at [563, 220] on div "Atendimento Psicológico Online" at bounding box center [558, 207] width 251 height 38
type input "Atendimento Psicológico Online"
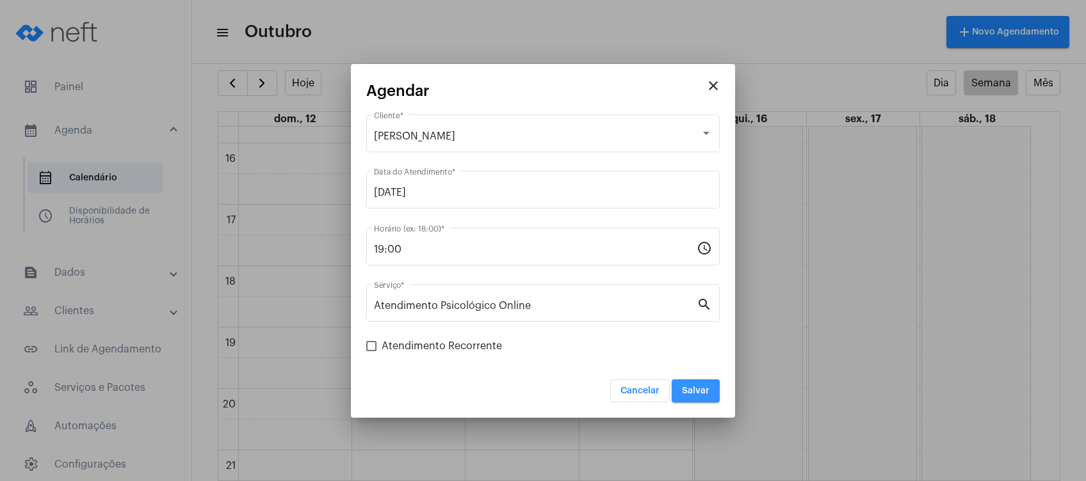
click at [714, 386] on button "Salvar" at bounding box center [696, 391] width 48 height 23
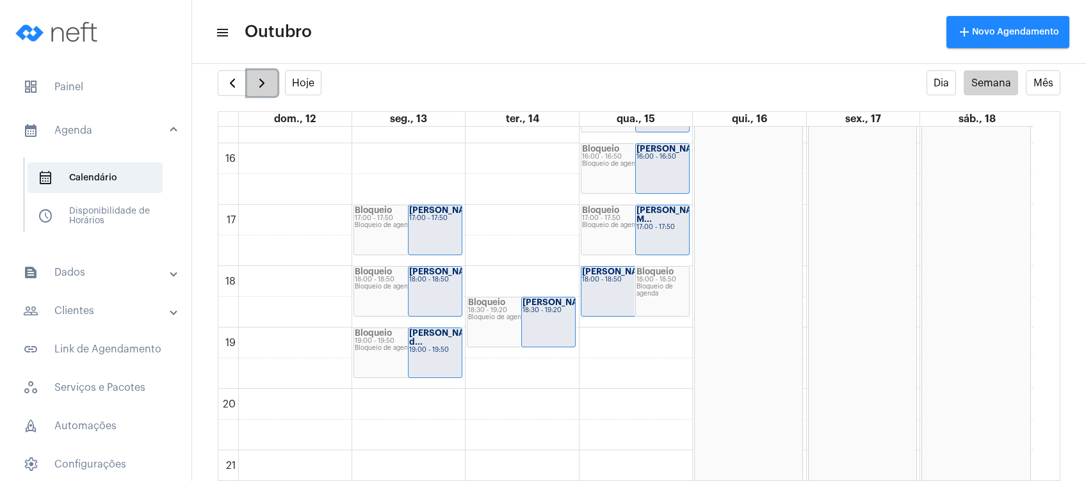
click at [263, 73] on button "button" at bounding box center [262, 83] width 30 height 26
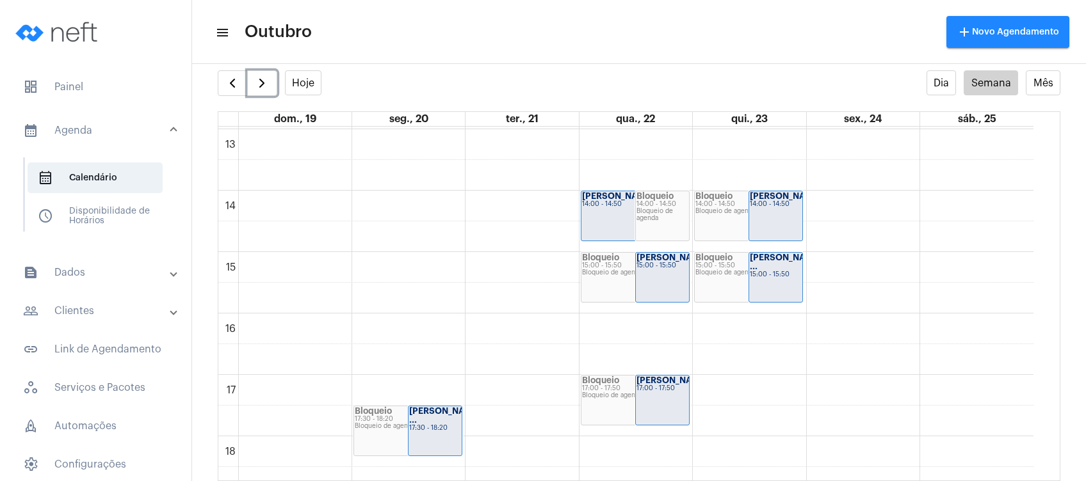
scroll to position [882, 0]
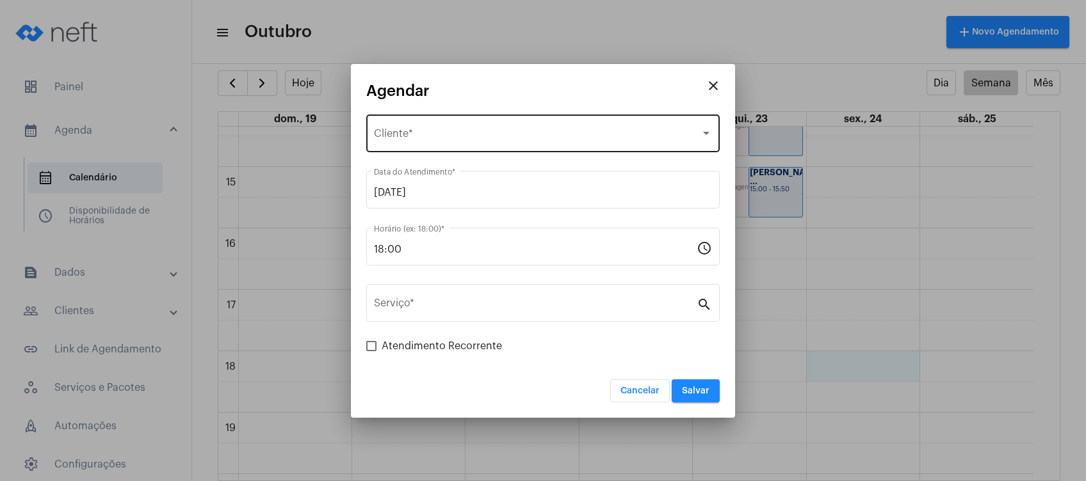
click at [478, 123] on div "Selecione o Cliente Cliente *" at bounding box center [543, 132] width 338 height 40
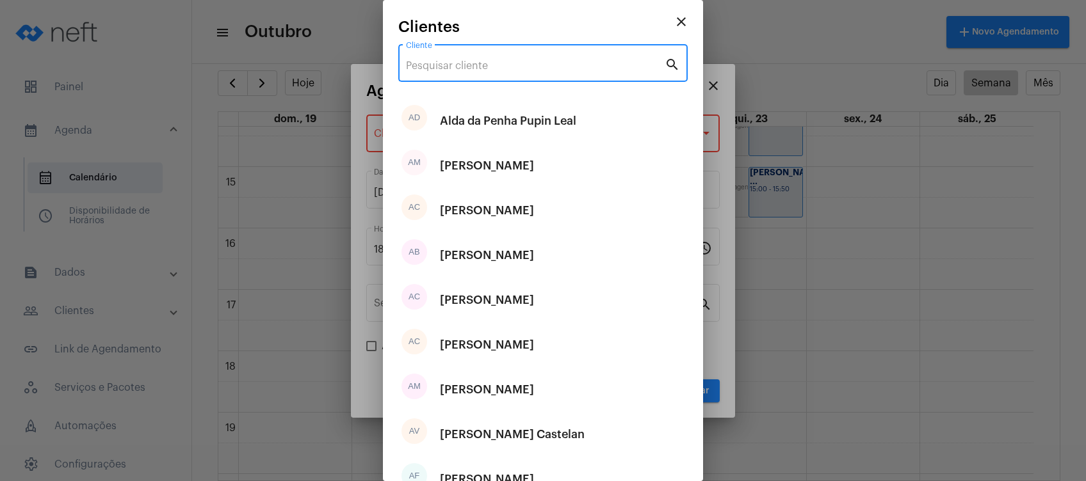
click at [499, 68] on input "Cliente" at bounding box center [535, 66] width 259 height 12
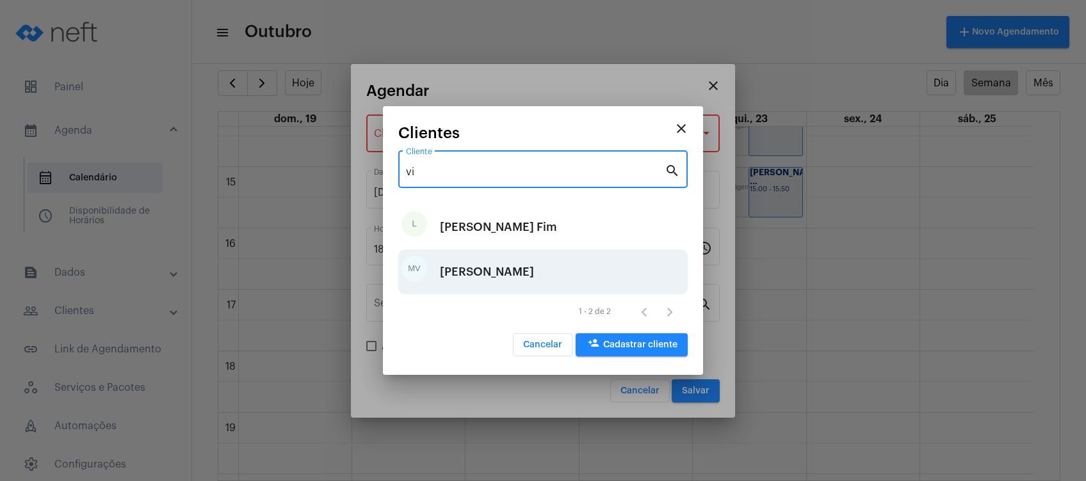
type input "vi"
click at [503, 266] on div "[PERSON_NAME]" at bounding box center [487, 272] width 94 height 38
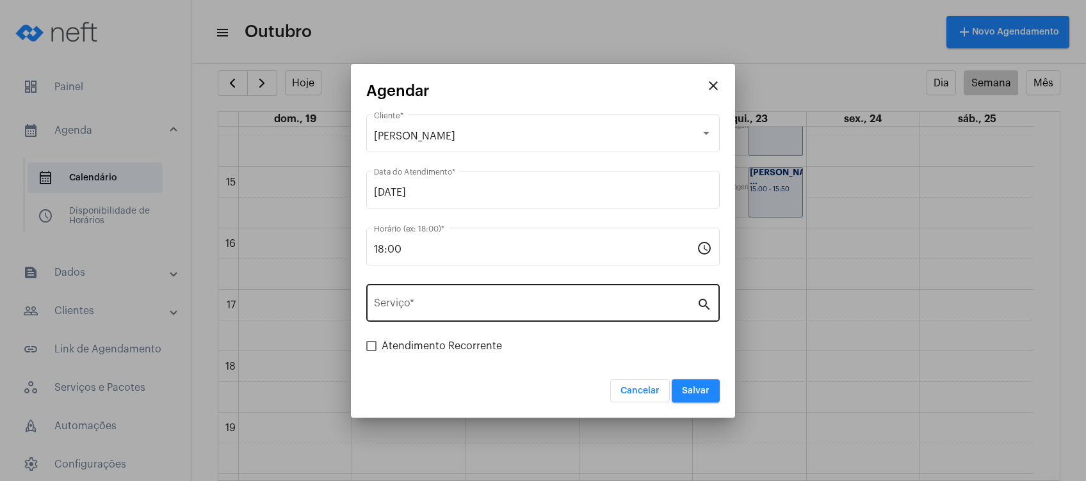
click at [473, 313] on div "Serviço *" at bounding box center [535, 302] width 323 height 40
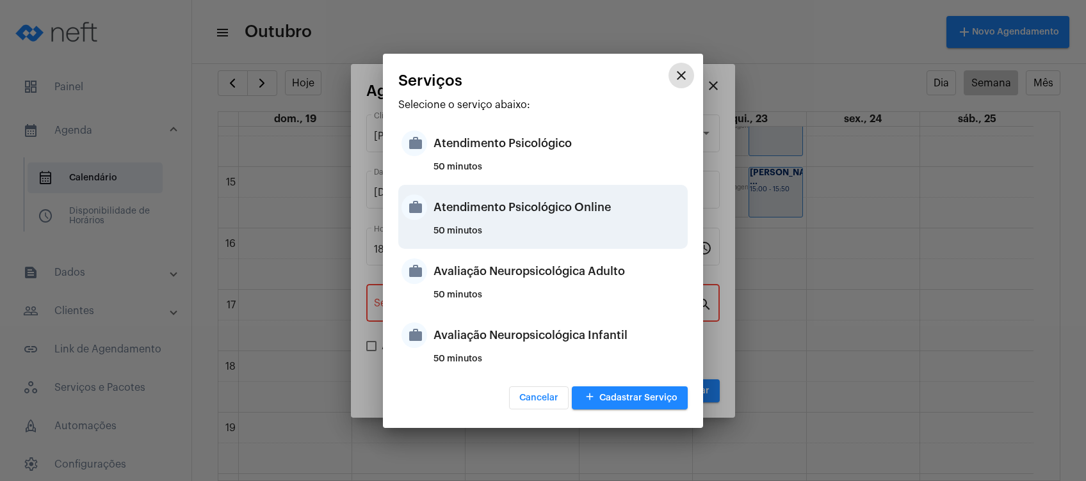
click at [522, 220] on div "Atendimento Psicológico Online" at bounding box center [558, 207] width 251 height 38
type input "Atendimento Psicológico Online"
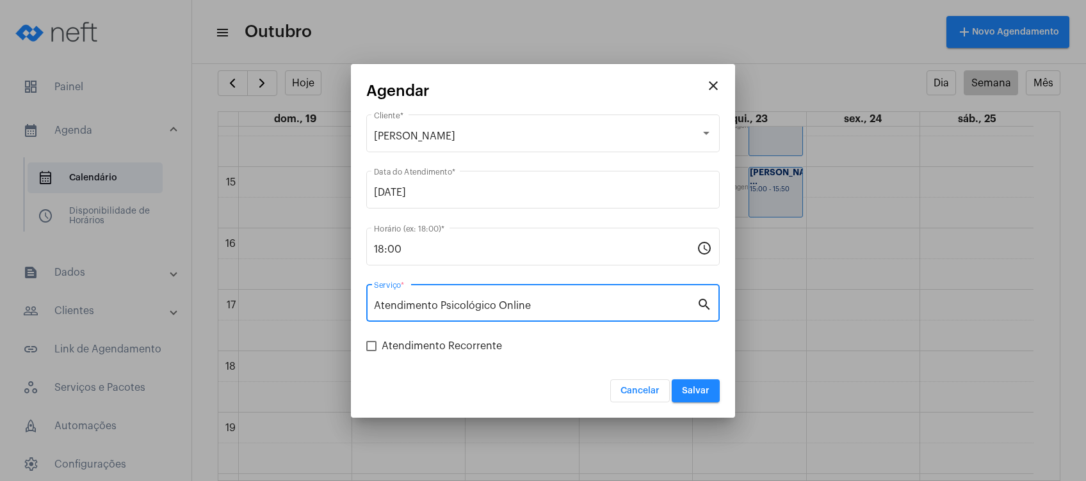
click at [699, 399] on button "Salvar" at bounding box center [696, 391] width 48 height 23
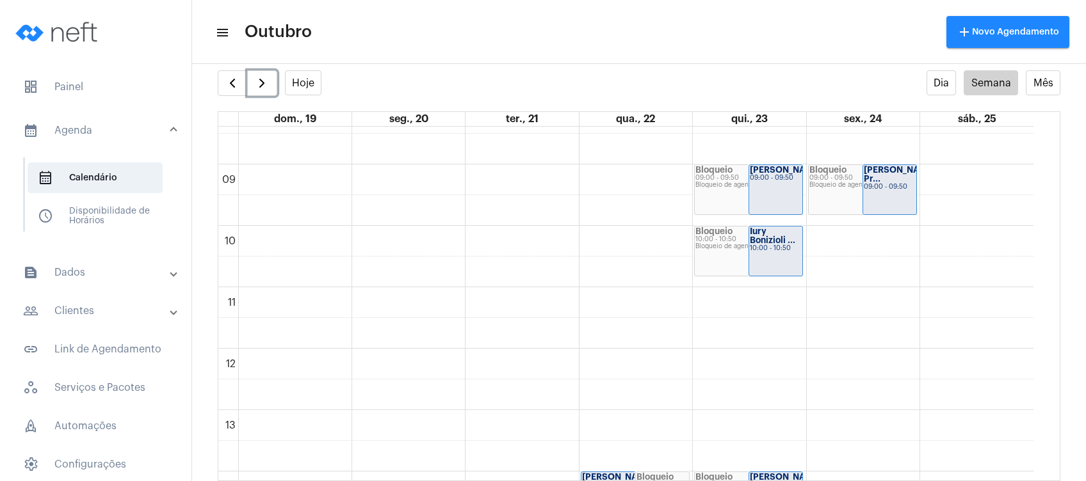
scroll to position [626, 0]
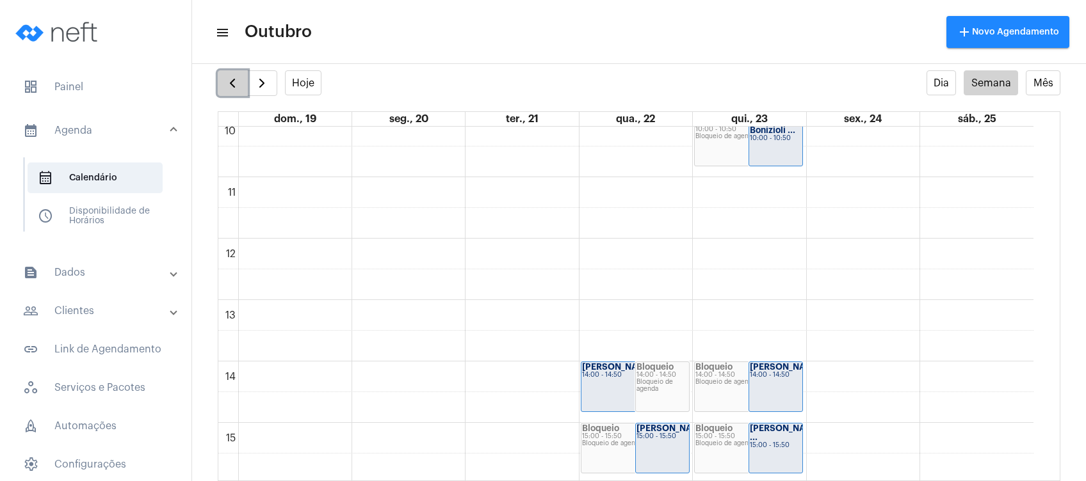
click at [241, 83] on button "button" at bounding box center [233, 83] width 30 height 26
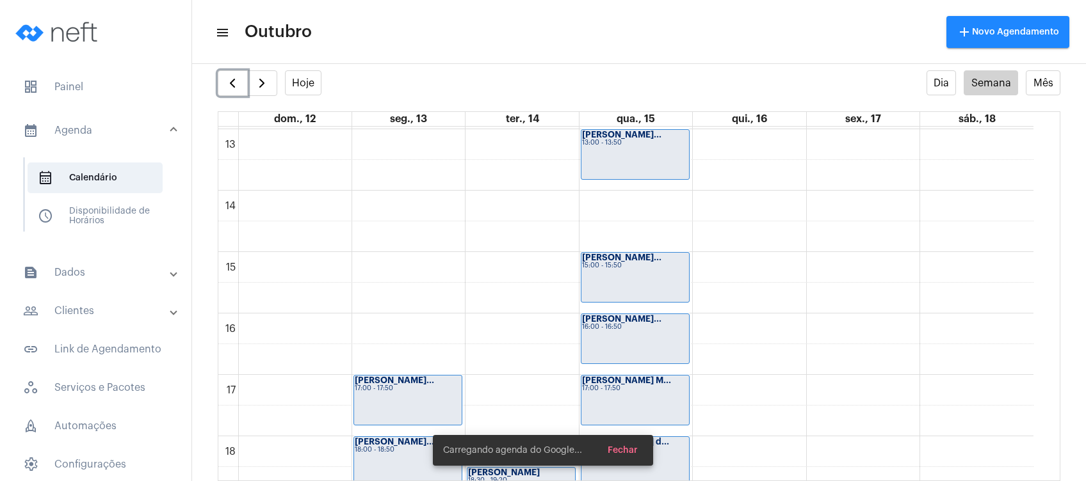
scroll to position [882, 0]
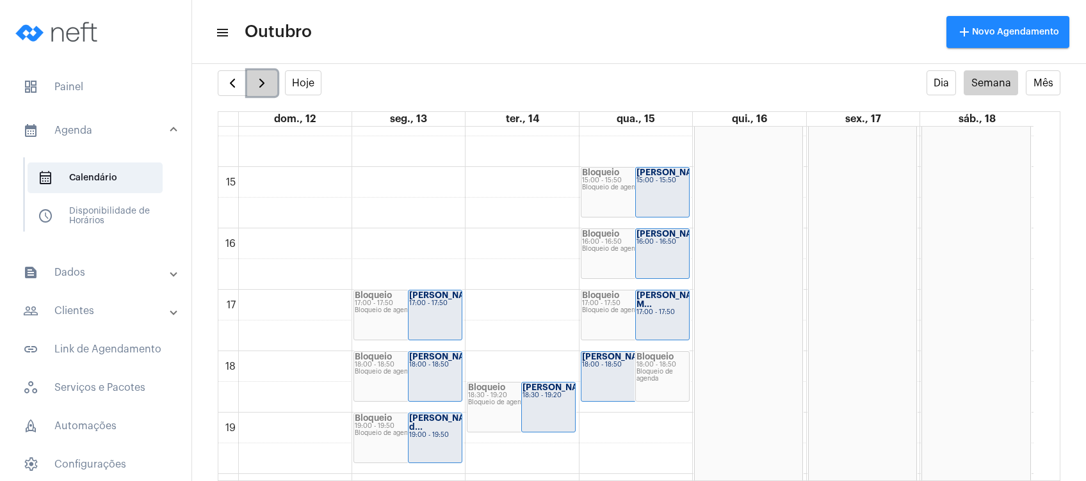
click at [251, 85] on button "button" at bounding box center [262, 83] width 30 height 26
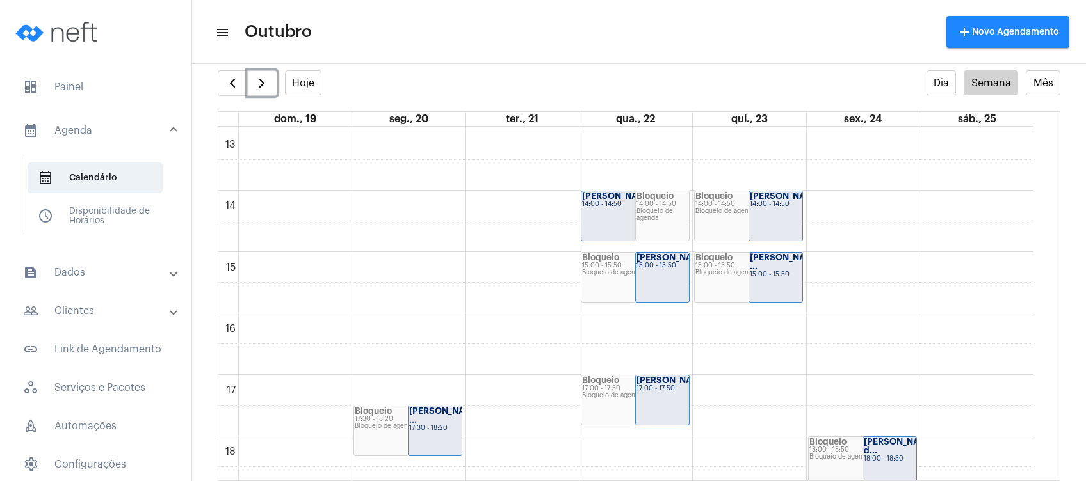
scroll to position [882, 0]
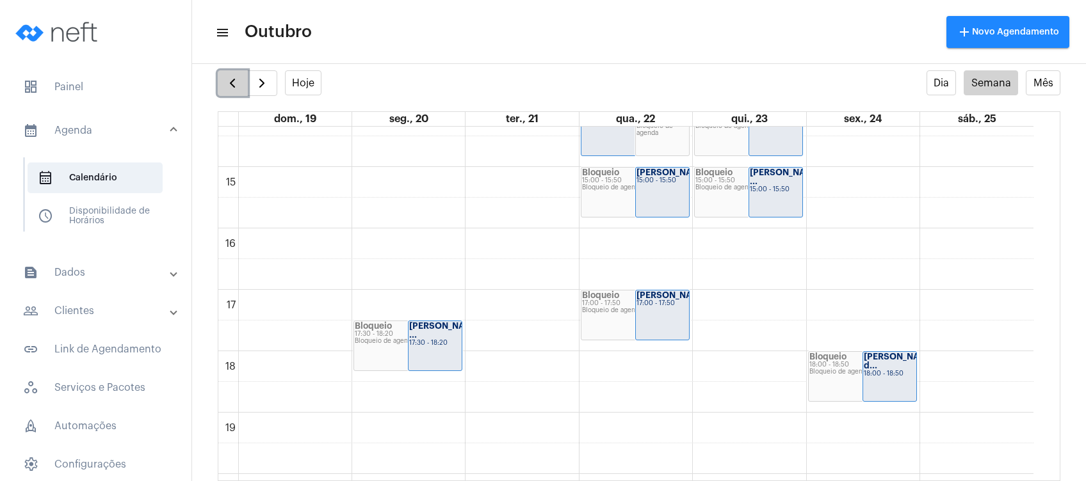
click at [224, 75] on button "button" at bounding box center [233, 83] width 30 height 26
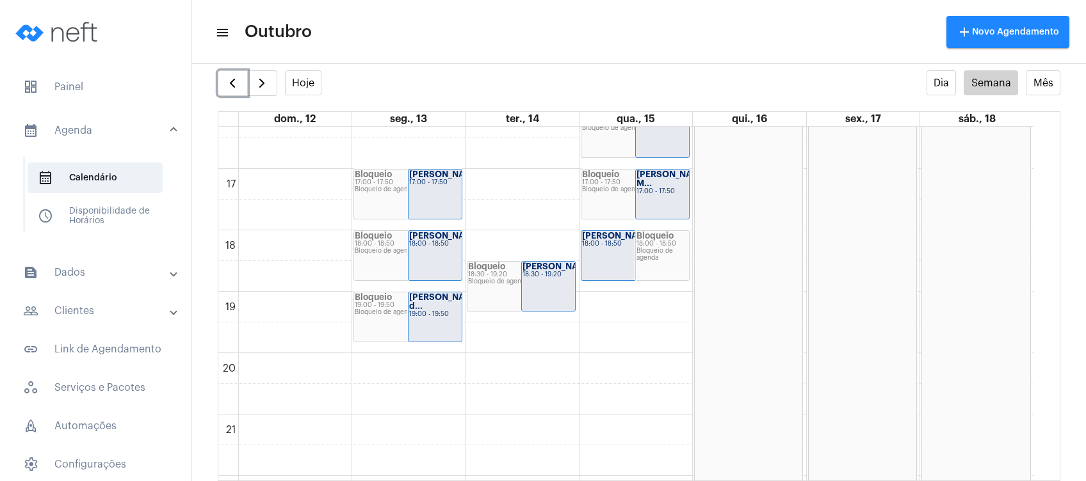
scroll to position [967, 0]
